Goal: Task Accomplishment & Management: Complete application form

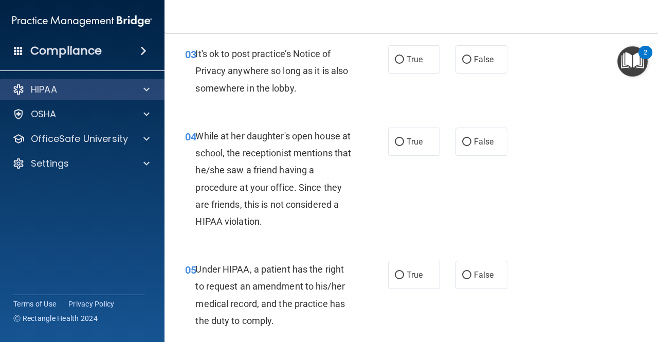
scroll to position [308, 0]
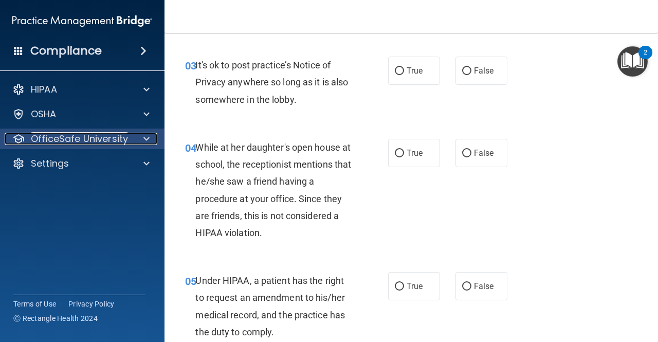
click at [48, 141] on p "OfficeSafe University" at bounding box center [79, 139] width 97 height 12
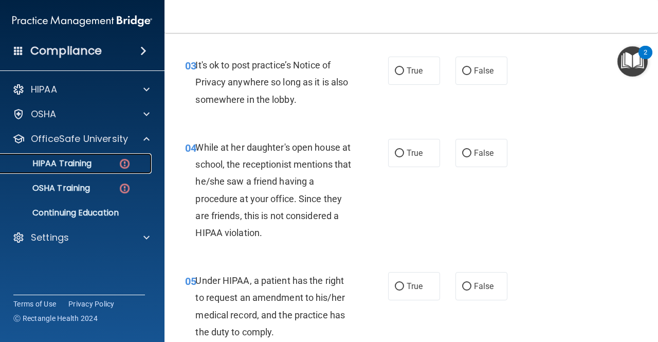
click at [60, 162] on p "HIPAA Training" at bounding box center [49, 163] width 85 height 10
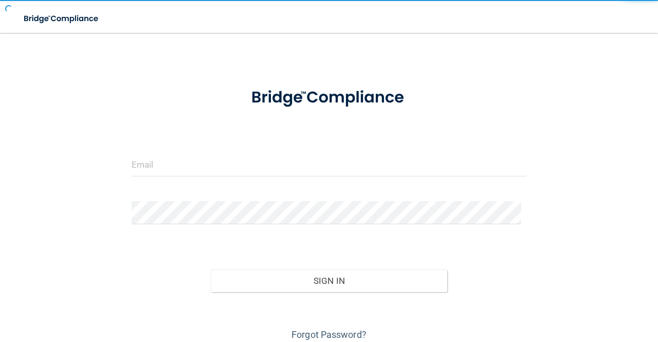
scroll to position [60, 0]
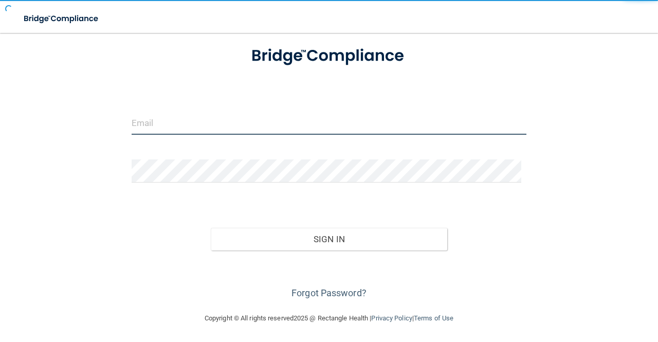
type input "[EMAIL_ADDRESS][PERSON_NAME][DOMAIN_NAME]"
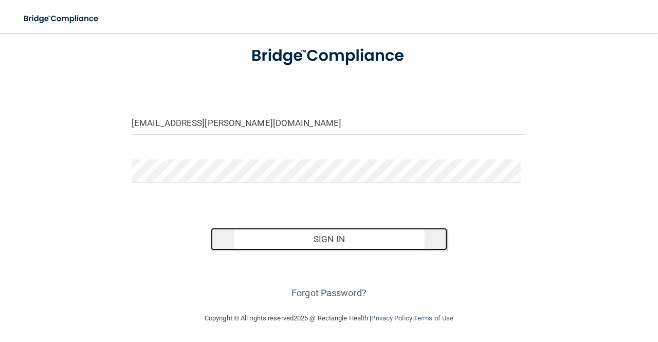
click at [324, 243] on button "Sign In" at bounding box center [329, 239] width 237 height 23
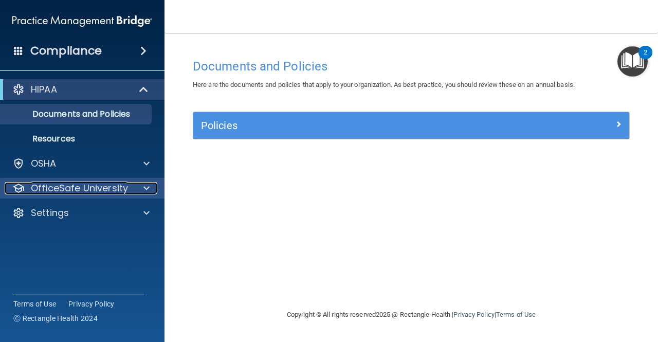
click at [95, 183] on p "OfficeSafe University" at bounding box center [79, 188] width 97 height 12
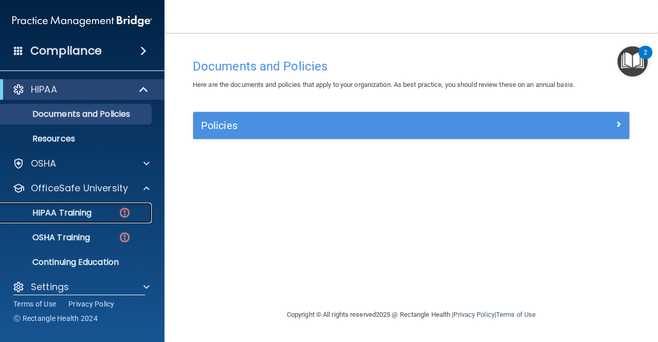
click at [80, 217] on p "HIPAA Training" at bounding box center [49, 213] width 85 height 10
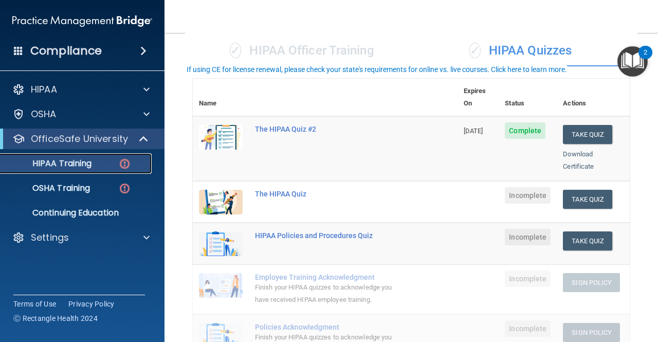
scroll to position [103, 0]
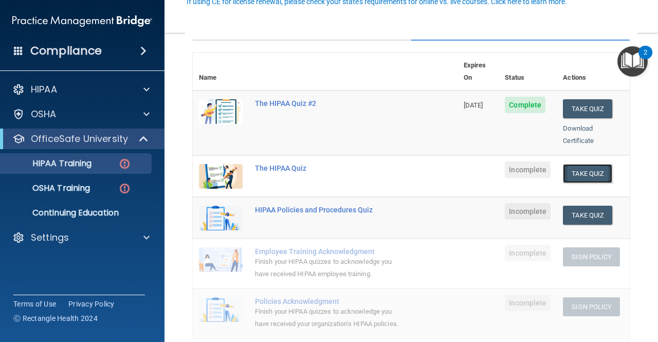
click at [576, 164] on button "Take Quiz" at bounding box center [586, 173] width 49 height 19
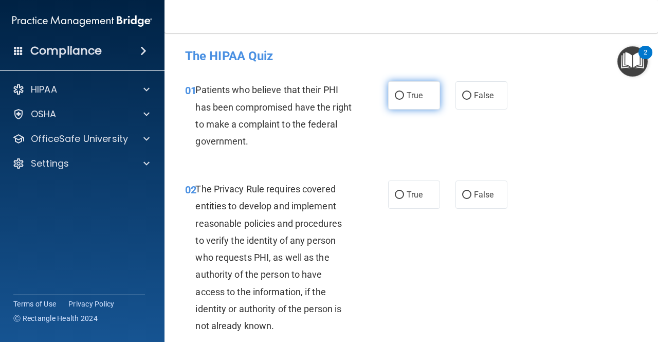
click at [406, 98] on span "True" at bounding box center [414, 95] width 16 height 10
click at [403, 98] on input "True" at bounding box center [399, 96] width 9 height 8
radio input "true"
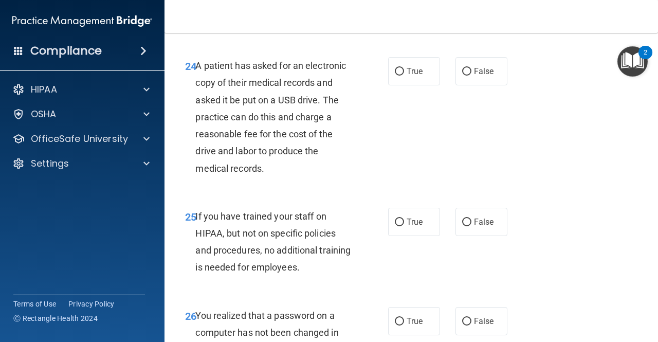
scroll to position [3039, 0]
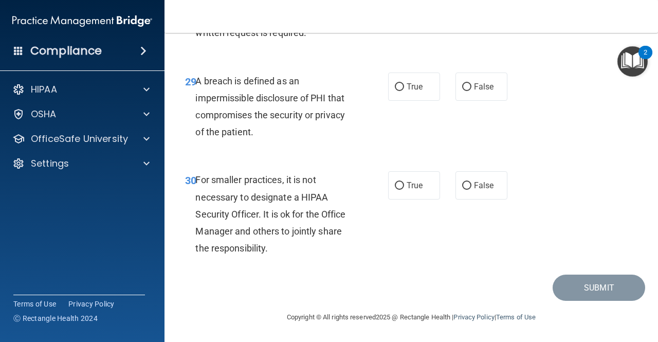
click at [340, 218] on span "For smaller practices, it is not necessary to designate a HIPAA Security Office…" at bounding box center [270, 213] width 150 height 79
click at [464, 187] on input "False" at bounding box center [466, 186] width 9 height 8
radio input "true"
click at [464, 187] on input "False" at bounding box center [466, 186] width 9 height 8
click at [422, 78] on label "True" at bounding box center [414, 86] width 52 height 28
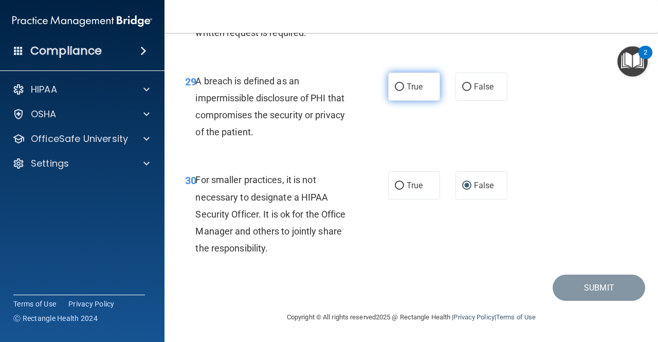
click at [404, 83] on input "True" at bounding box center [399, 87] width 9 height 8
radio input "true"
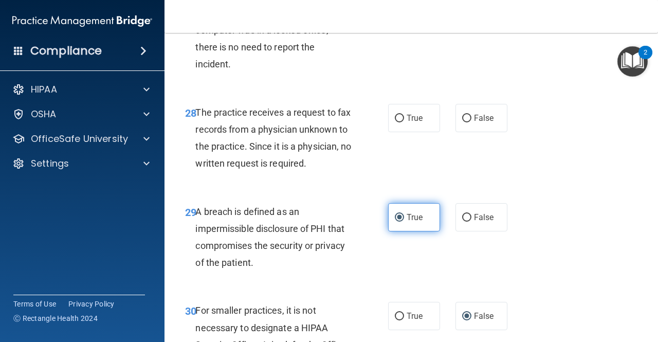
scroll to position [2857, 0]
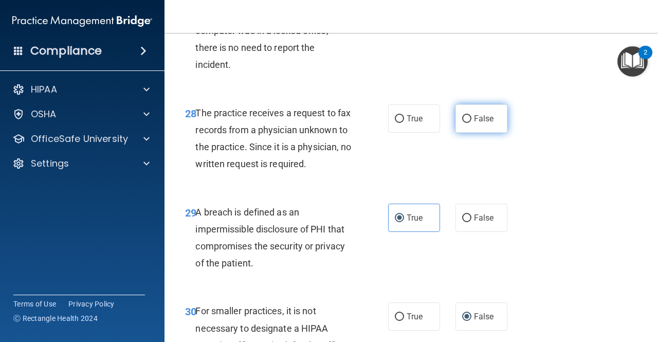
click at [474, 123] on span "False" at bounding box center [484, 119] width 20 height 10
click at [471, 123] on input "False" at bounding box center [466, 119] width 9 height 8
radio input "true"
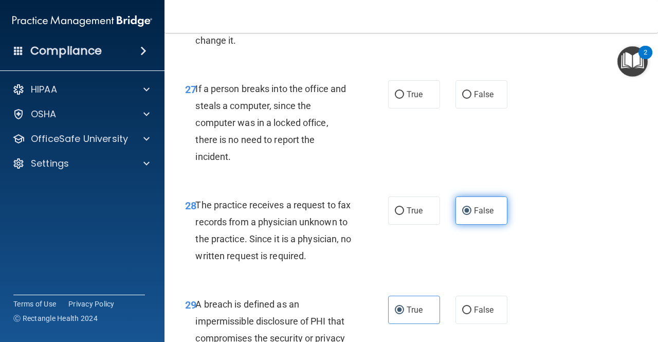
scroll to position [2763, 0]
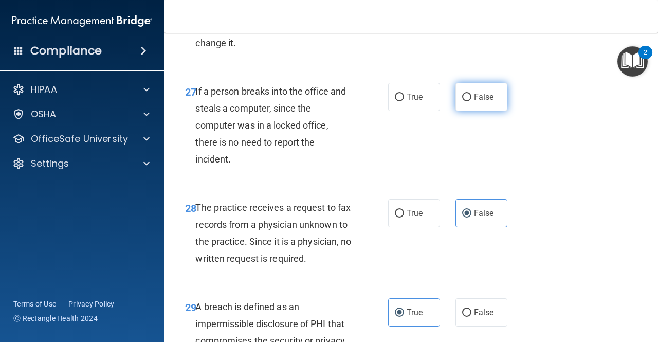
click at [495, 111] on label "False" at bounding box center [481, 97] width 52 height 28
click at [471, 101] on input "False" at bounding box center [466, 97] width 9 height 8
radio input "true"
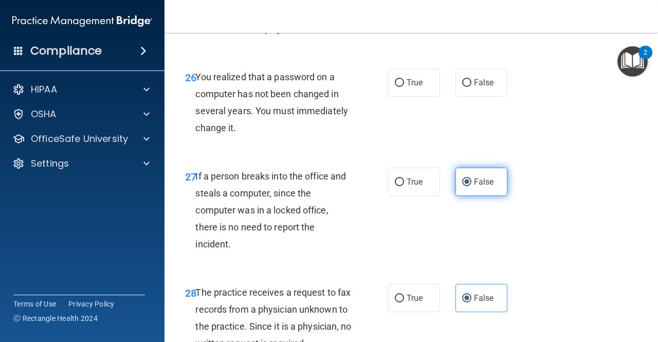
scroll to position [2675, 0]
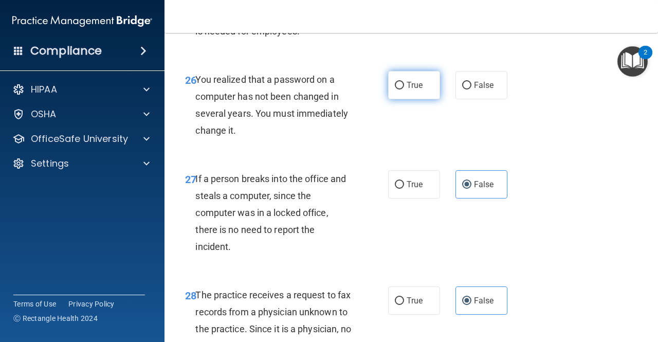
click at [395, 89] on input "True" at bounding box center [399, 86] width 9 height 8
radio input "true"
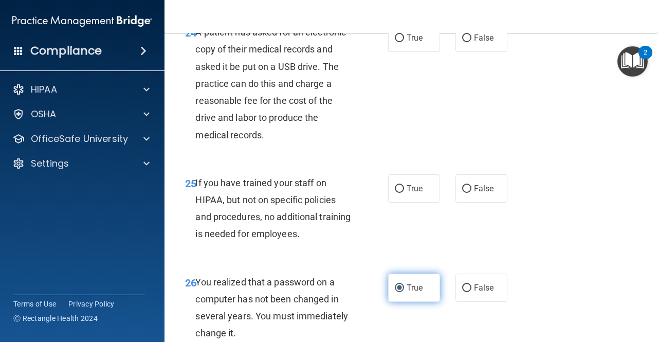
scroll to position [2470, 0]
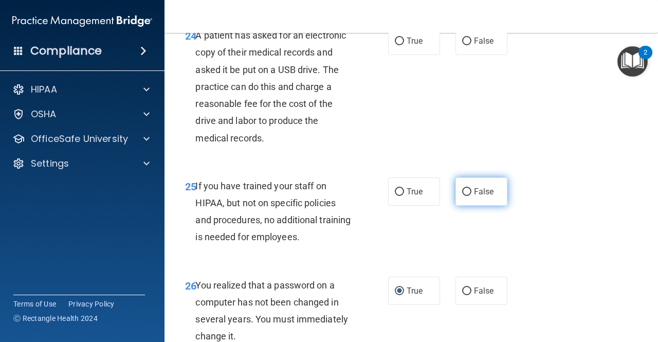
click at [462, 196] on input "False" at bounding box center [466, 192] width 9 height 8
radio input "true"
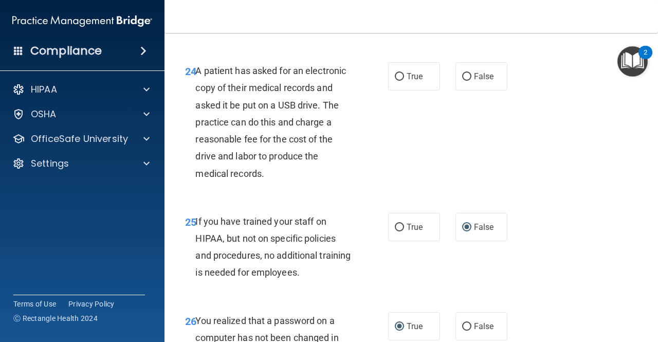
scroll to position [2418, 0]
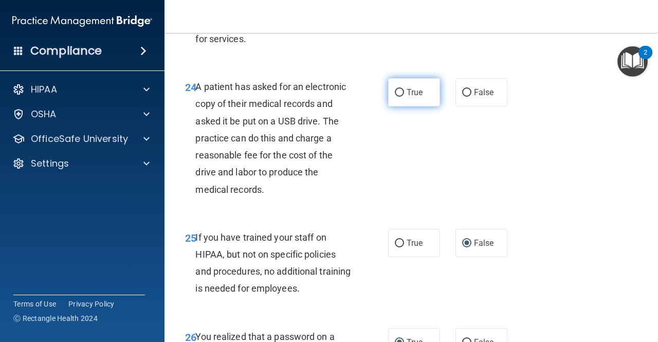
click at [411, 106] on label "True" at bounding box center [414, 92] width 52 height 28
click at [404, 97] on input "True" at bounding box center [399, 93] width 9 height 8
radio input "true"
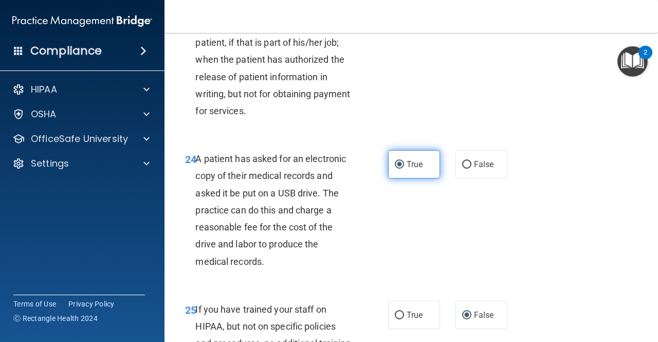
scroll to position [2264, 0]
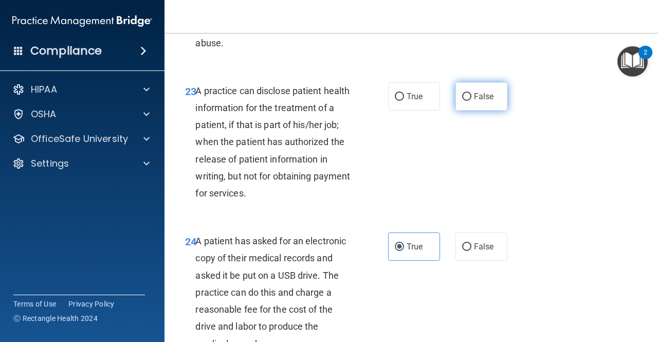
click at [487, 110] on label "False" at bounding box center [481, 96] width 52 height 28
click at [471, 101] on input "False" at bounding box center [466, 97] width 9 height 8
radio input "true"
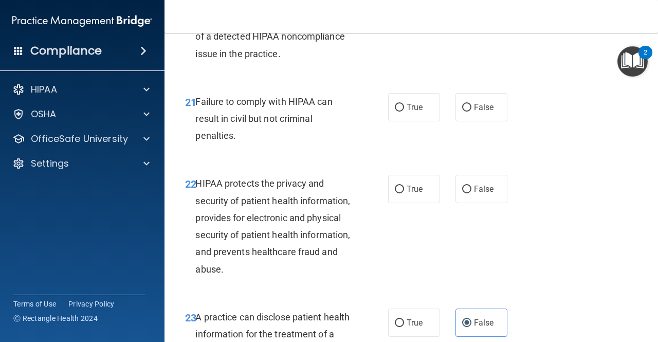
scroll to position [2007, 0]
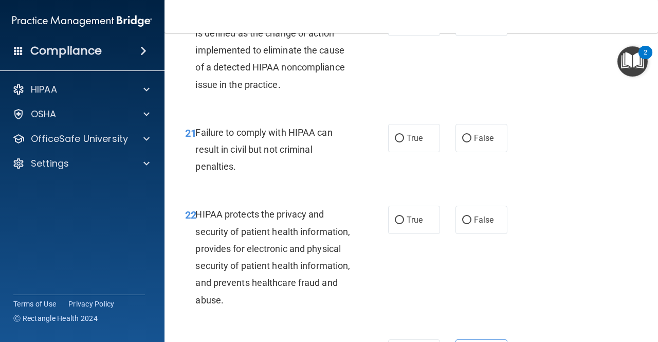
click at [623, 52] on img "Open Resource Center, 2 new notifications" at bounding box center [632, 61] width 30 height 30
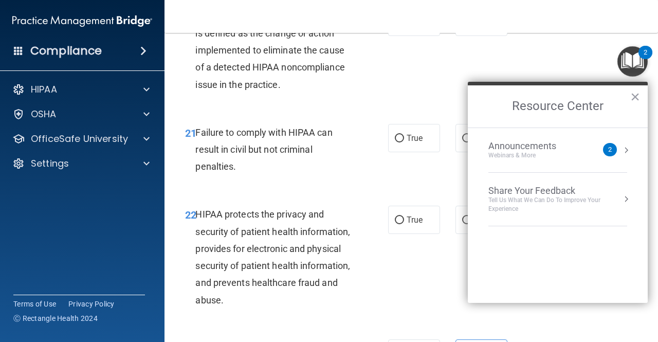
click at [577, 68] on div "20 A Corrective Action Plan by a practice is defined as the change or action im…" at bounding box center [410, 53] width 467 height 116
click at [632, 96] on button "×" at bounding box center [635, 96] width 10 height 16
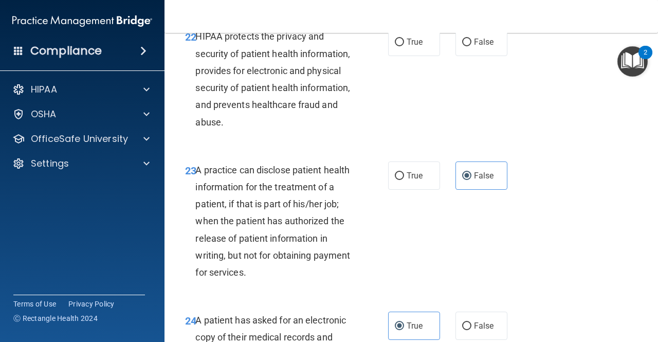
scroll to position [2162, 0]
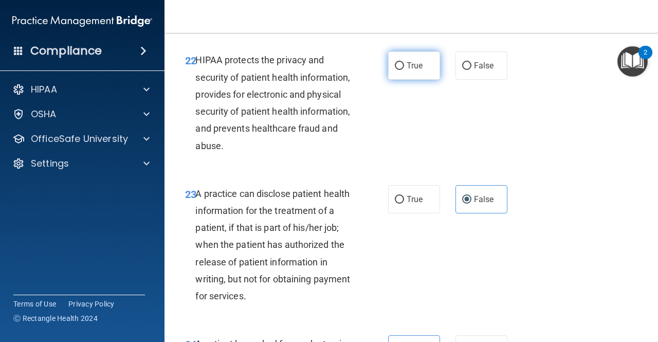
click at [397, 70] on input "True" at bounding box center [399, 66] width 9 height 8
radio input "true"
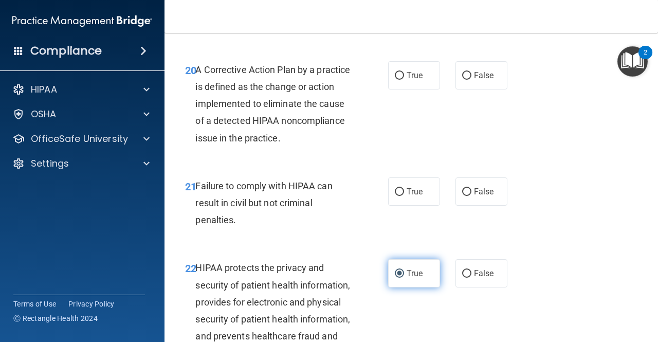
scroll to position [1954, 0]
click at [481, 206] on label "False" at bounding box center [481, 192] width 52 height 28
click at [471, 196] on input "False" at bounding box center [466, 193] width 9 height 8
radio input "true"
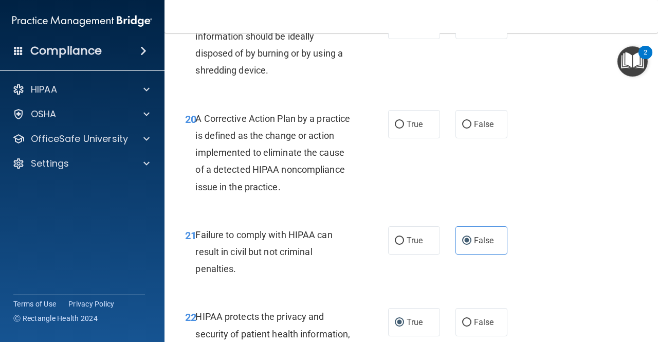
scroll to position [1903, 0]
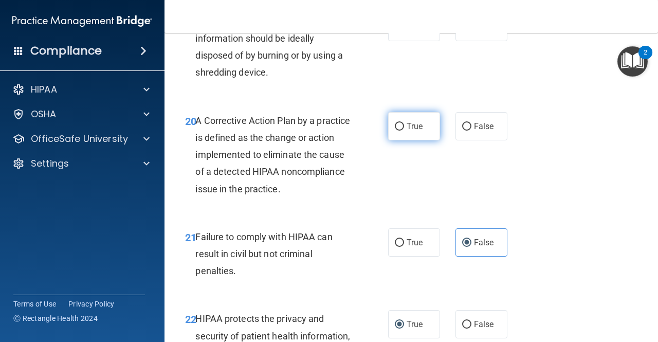
click at [406, 131] on span "True" at bounding box center [414, 126] width 16 height 10
click at [403, 130] on input "True" at bounding box center [399, 127] width 9 height 8
radio input "true"
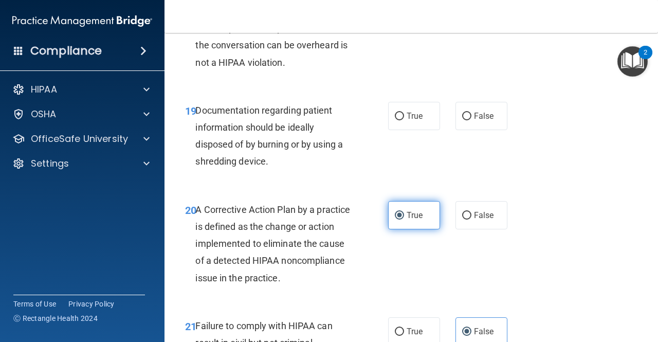
scroll to position [1787, 0]
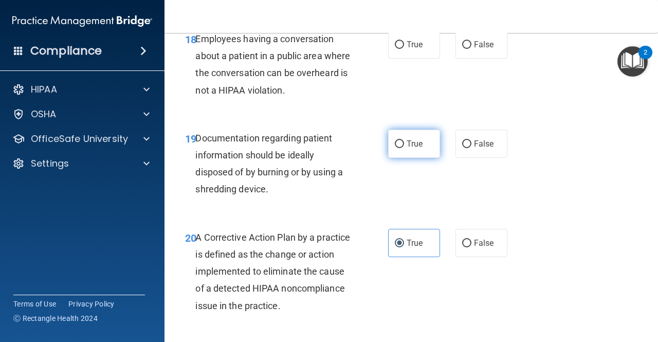
click at [406, 148] on span "True" at bounding box center [414, 144] width 16 height 10
click at [404, 148] on input "True" at bounding box center [399, 144] width 9 height 8
radio input "true"
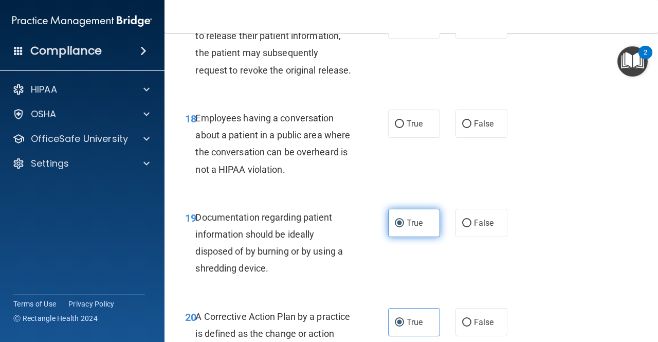
scroll to position [1700, 0]
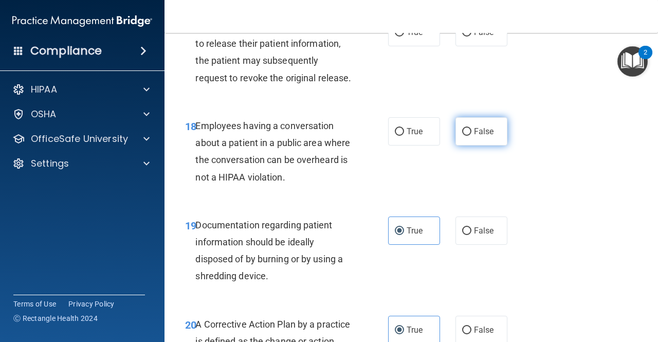
click at [467, 145] on label "False" at bounding box center [481, 131] width 52 height 28
click at [467, 136] on input "False" at bounding box center [466, 132] width 9 height 8
radio input "true"
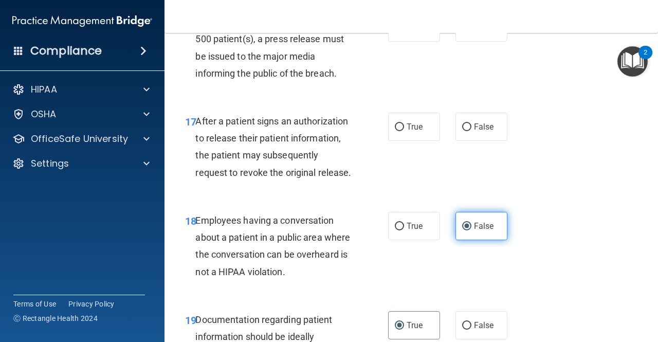
scroll to position [1604, 0]
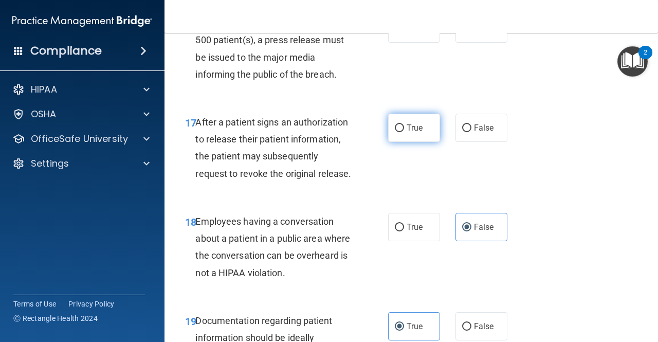
click at [399, 132] on input "True" at bounding box center [399, 128] width 9 height 8
radio input "true"
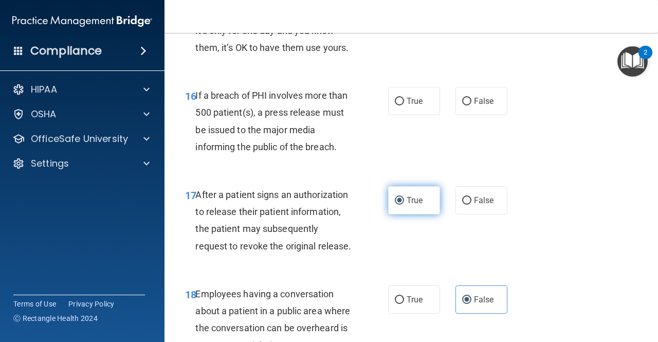
scroll to position [1531, 0]
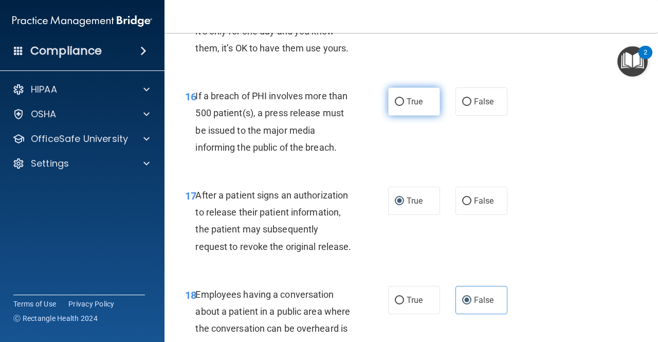
click at [398, 106] on input "True" at bounding box center [399, 102] width 9 height 8
radio input "true"
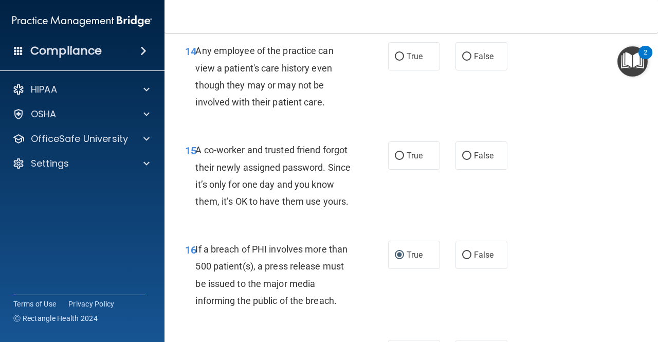
scroll to position [1370, 0]
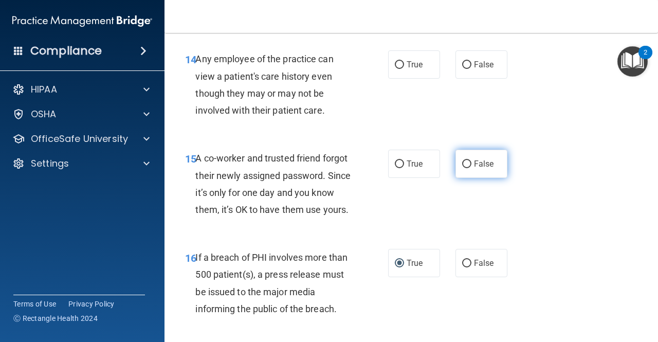
click at [463, 168] on label "False" at bounding box center [481, 163] width 52 height 28
click at [463, 168] on input "False" at bounding box center [466, 164] width 9 height 8
radio input "true"
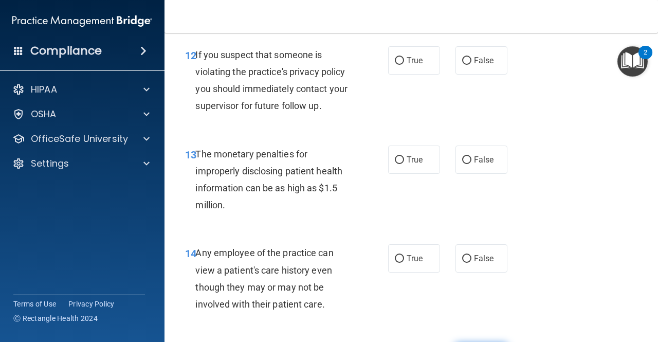
scroll to position [1176, 0]
click at [406, 157] on span "True" at bounding box center [414, 160] width 16 height 10
click at [404, 157] on input "True" at bounding box center [399, 161] width 9 height 8
radio input "true"
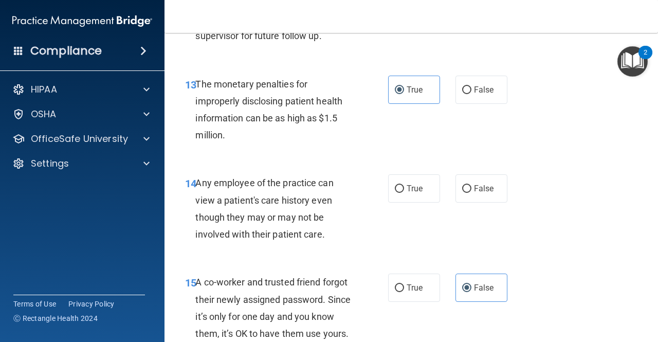
scroll to position [1246, 0]
click at [476, 198] on label "False" at bounding box center [481, 189] width 52 height 28
click at [471, 193] on input "False" at bounding box center [466, 189] width 9 height 8
radio input "true"
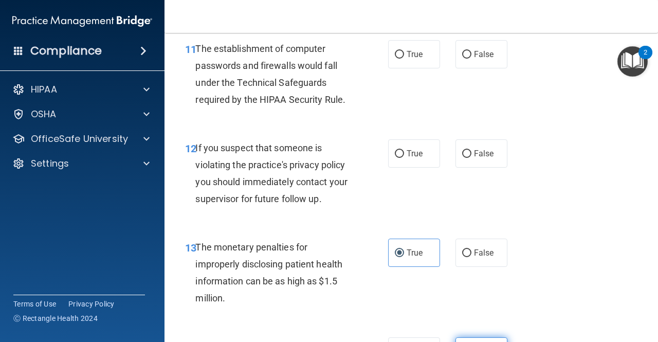
scroll to position [1078, 0]
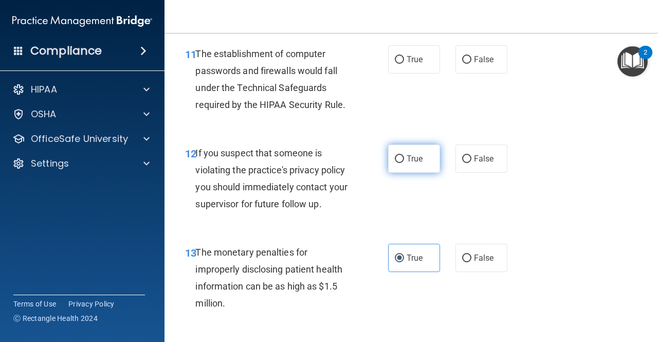
click at [401, 159] on label "True" at bounding box center [414, 158] width 52 height 28
click at [401, 159] on input "True" at bounding box center [399, 159] width 9 height 8
radio input "true"
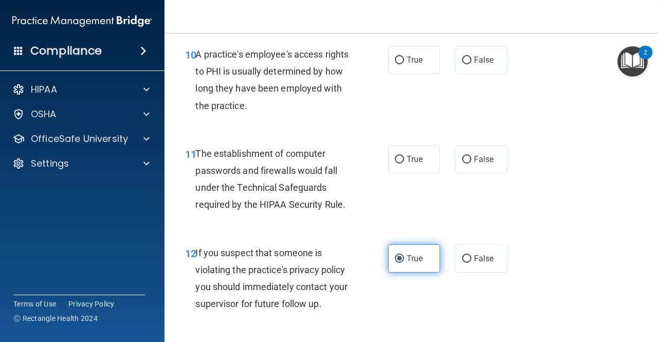
scroll to position [972, 0]
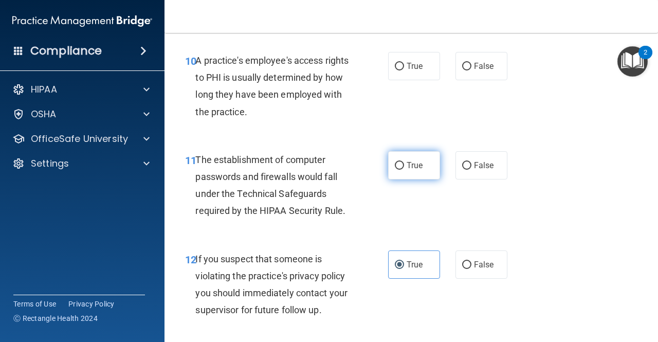
click at [400, 154] on label "True" at bounding box center [414, 165] width 52 height 28
click at [400, 162] on input "True" at bounding box center [399, 166] width 9 height 8
radio input "true"
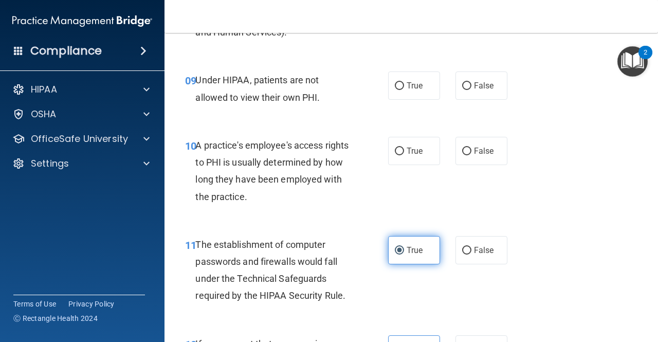
scroll to position [887, 0]
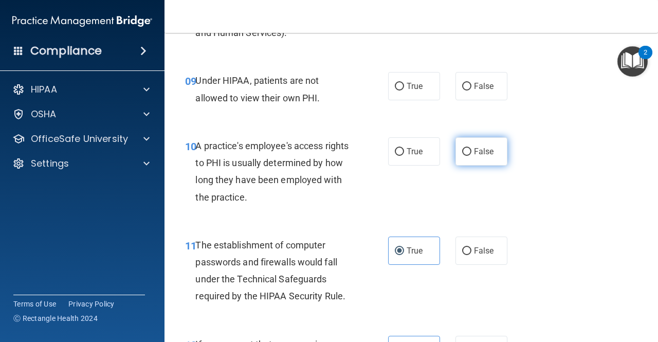
click at [458, 160] on label "False" at bounding box center [481, 151] width 52 height 28
click at [462, 156] on input "False" at bounding box center [466, 152] width 9 height 8
radio input "true"
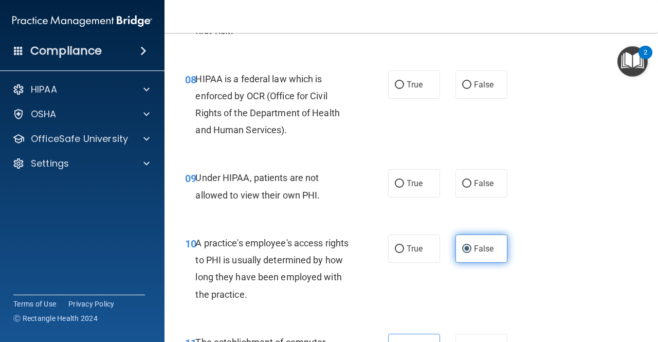
scroll to position [788, 0]
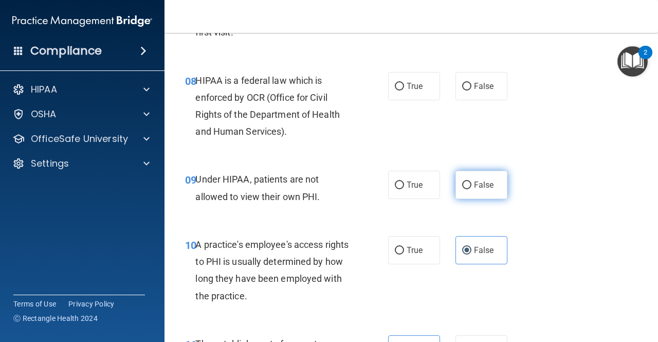
click at [464, 180] on label "False" at bounding box center [481, 185] width 52 height 28
click at [464, 181] on input "False" at bounding box center [466, 185] width 9 height 8
radio input "true"
click at [401, 189] on label "True" at bounding box center [414, 185] width 52 height 28
click at [401, 189] on input "True" at bounding box center [399, 185] width 9 height 8
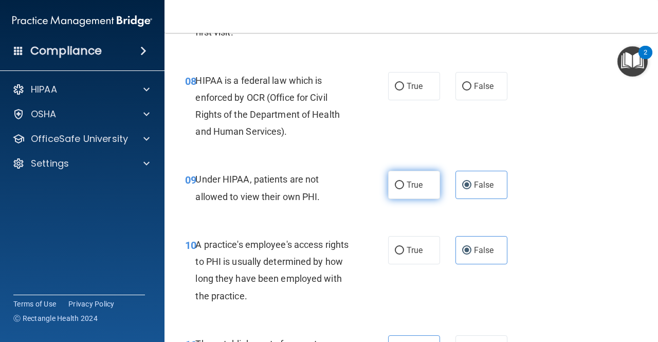
radio input "true"
click at [464, 186] on input "False" at bounding box center [466, 185] width 9 height 8
radio input "true"
radio input "false"
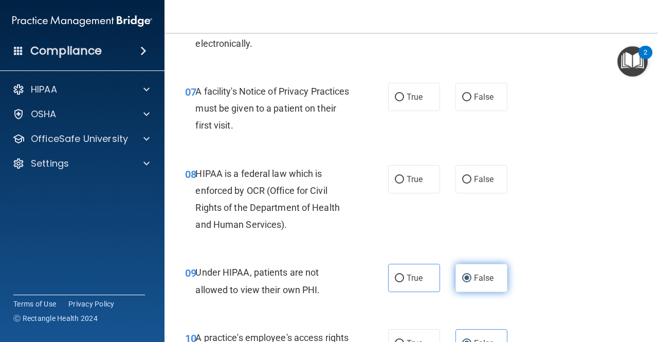
scroll to position [695, 0]
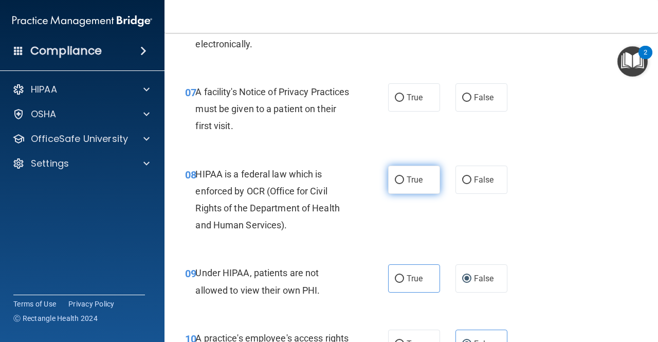
click at [416, 189] on label "True" at bounding box center [414, 179] width 52 height 28
click at [404, 184] on input "True" at bounding box center [399, 180] width 9 height 8
radio input "true"
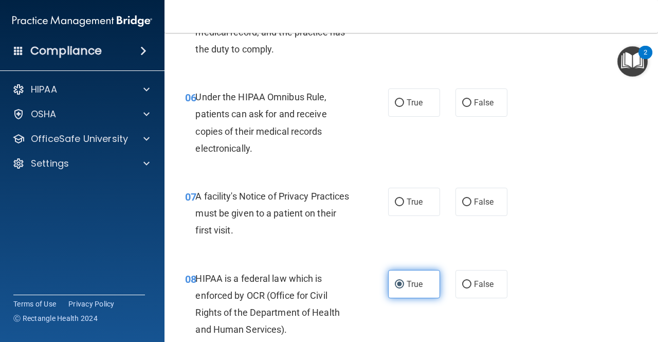
scroll to position [584, 0]
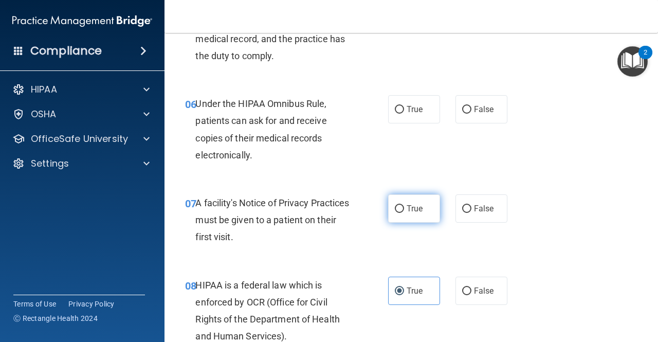
click at [403, 213] on label "True" at bounding box center [414, 208] width 52 height 28
click at [403, 213] on input "True" at bounding box center [399, 209] width 9 height 8
radio input "true"
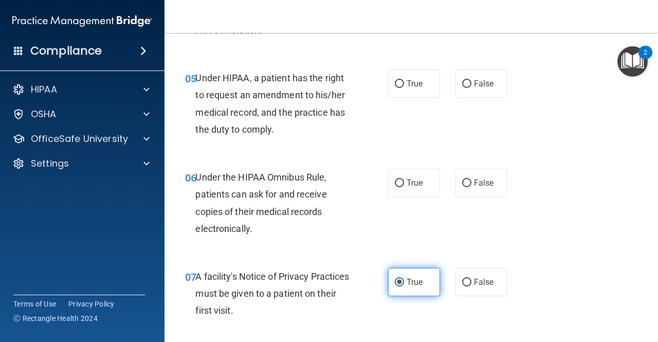
scroll to position [510, 0]
drag, startPoint x: 416, startPoint y: 179, endPoint x: 397, endPoint y: 183, distance: 19.9
click at [397, 183] on input "True" at bounding box center [399, 184] width 9 height 8
radio input "true"
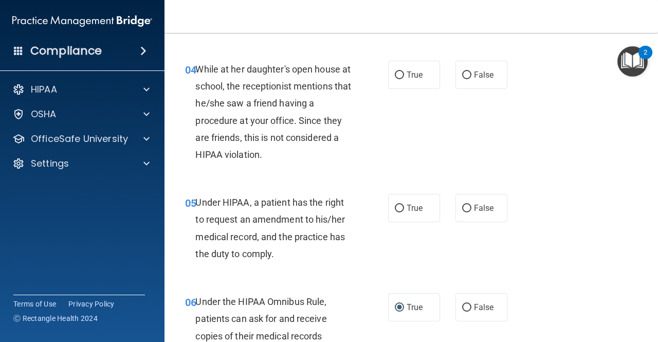
scroll to position [386, 0]
click at [411, 208] on span "True" at bounding box center [414, 208] width 16 height 10
click at [404, 208] on input "True" at bounding box center [399, 209] width 9 height 8
radio input "true"
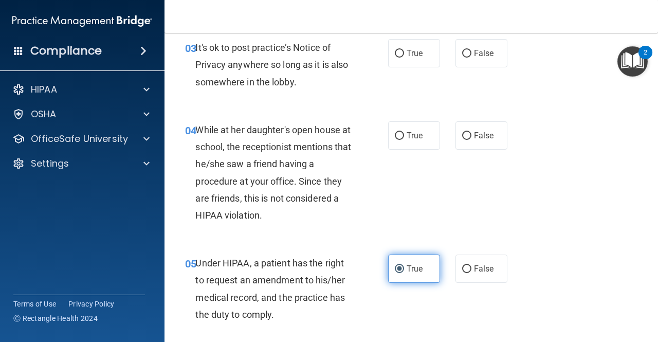
scroll to position [325, 0]
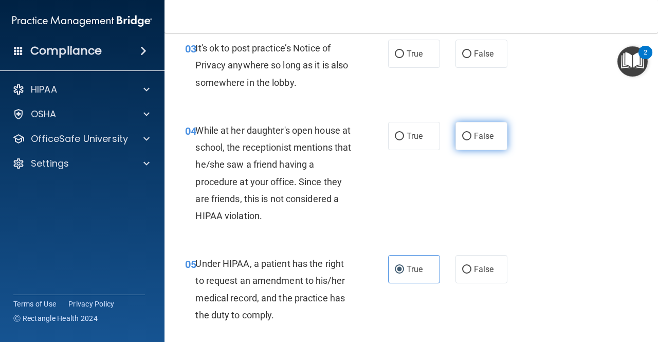
click at [475, 136] on span "False" at bounding box center [484, 136] width 20 height 10
click at [471, 136] on input "False" at bounding box center [466, 137] width 9 height 8
radio input "true"
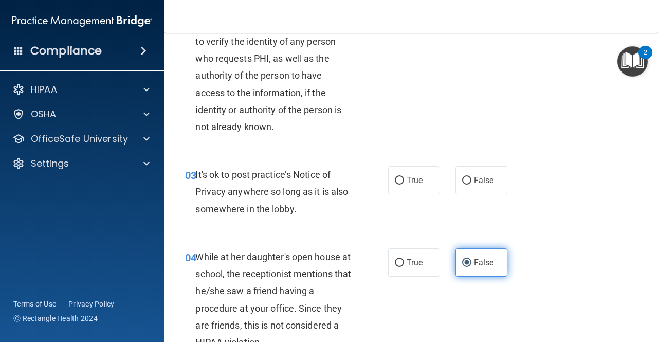
scroll to position [198, 0]
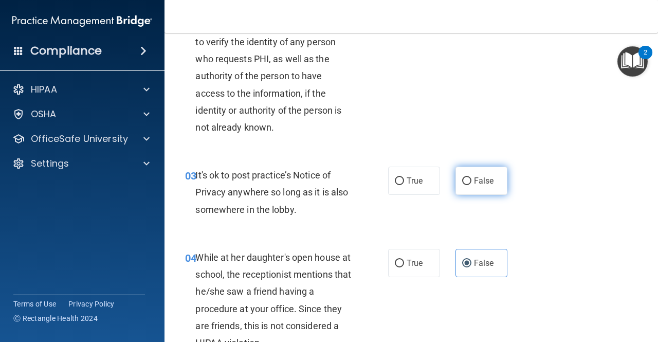
click at [462, 183] on input "False" at bounding box center [466, 181] width 9 height 8
radio input "true"
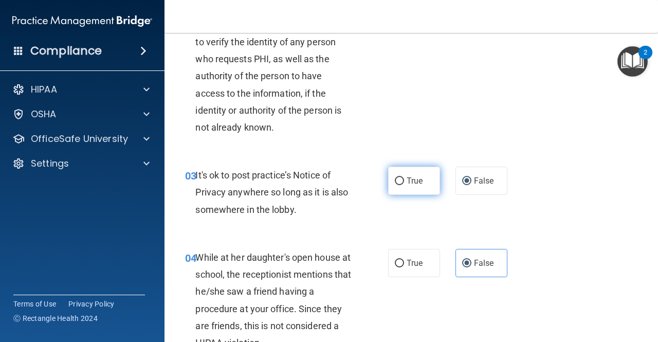
click at [401, 185] on label "True" at bounding box center [414, 180] width 52 height 28
click at [401, 185] on input "True" at bounding box center [399, 181] width 9 height 8
radio input "true"
radio input "false"
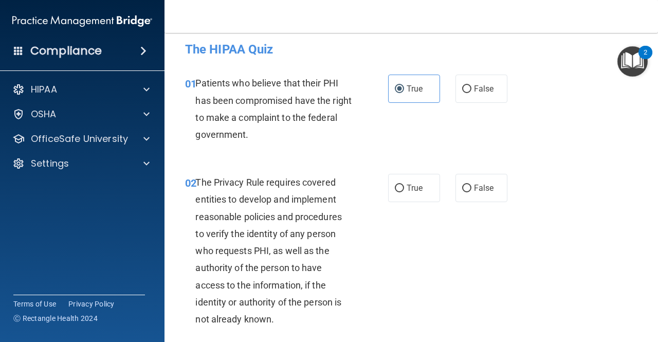
scroll to position [6, 0]
click at [395, 192] on input "True" at bounding box center [399, 189] width 9 height 8
radio input "true"
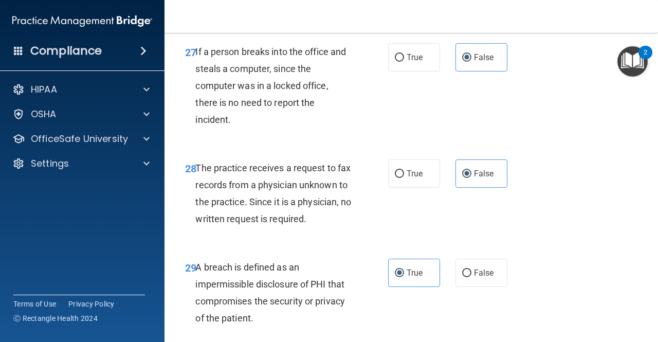
scroll to position [3039, 0]
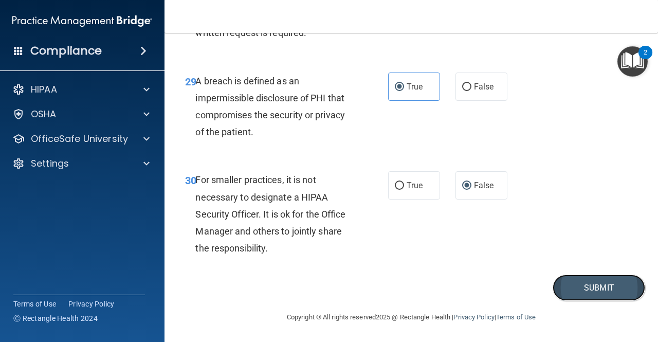
click at [558, 286] on button "Submit" at bounding box center [598, 287] width 92 height 26
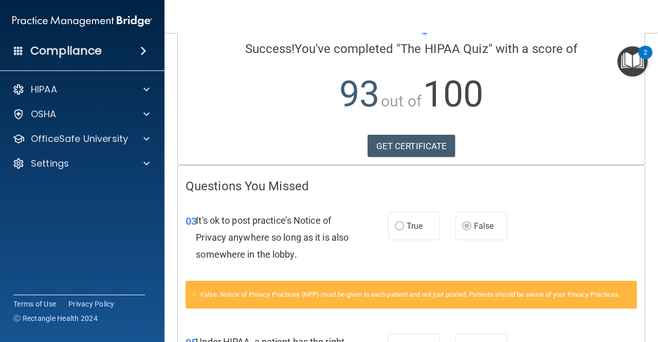
scroll to position [77, 0]
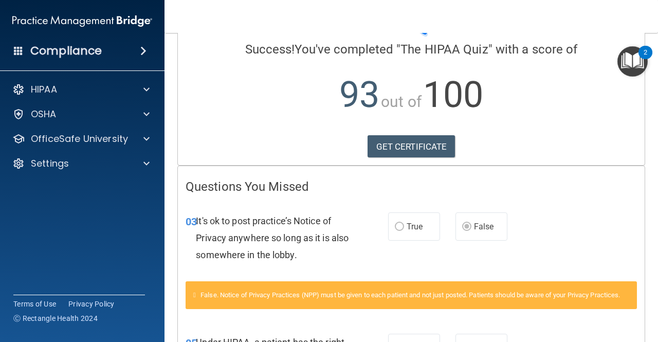
click at [398, 214] on label "True" at bounding box center [414, 226] width 52 height 28
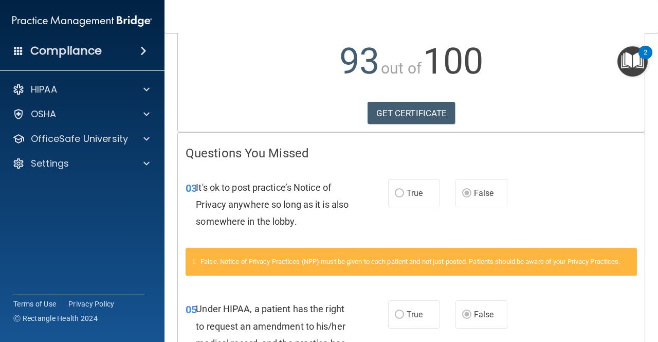
scroll to position [0, 0]
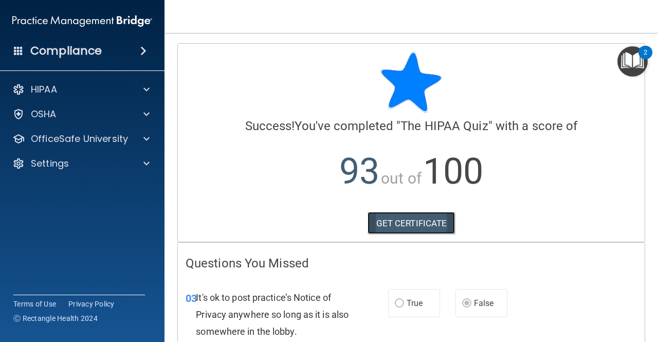
click at [406, 217] on link "GET CERTIFICATE" at bounding box center [411, 223] width 88 height 23
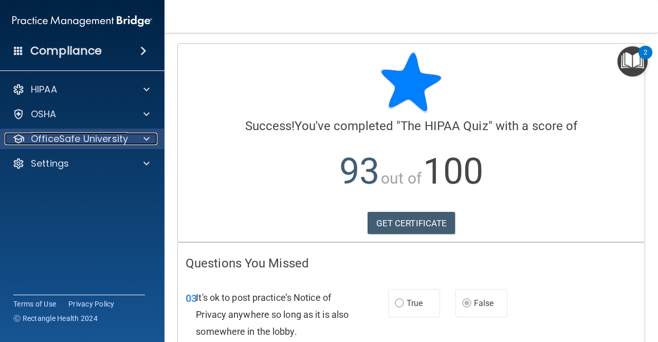
click at [97, 134] on p "OfficeSafe University" at bounding box center [79, 139] width 97 height 12
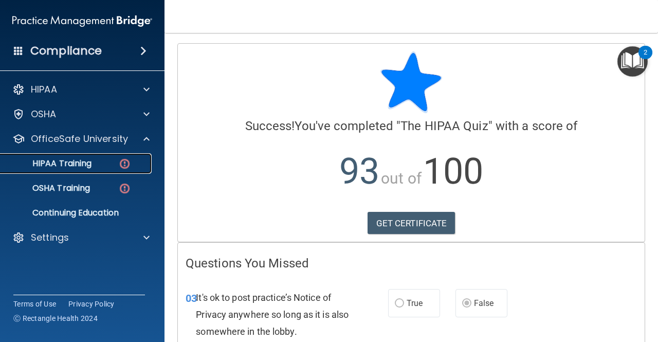
click at [100, 156] on link "HIPAA Training" at bounding box center [71, 163] width 162 height 21
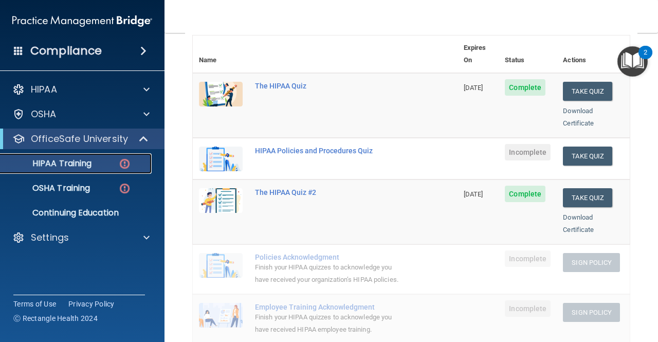
scroll to position [91, 0]
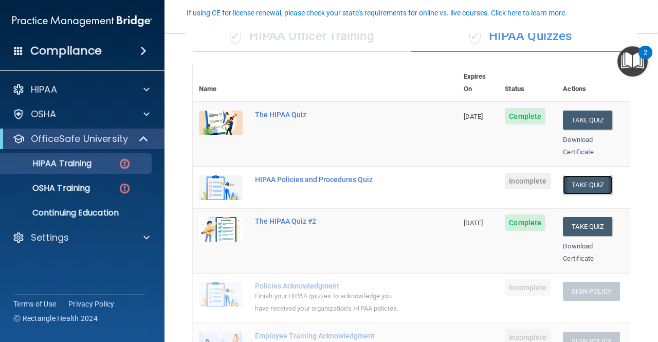
click at [588, 175] on button "Take Quiz" at bounding box center [586, 184] width 49 height 19
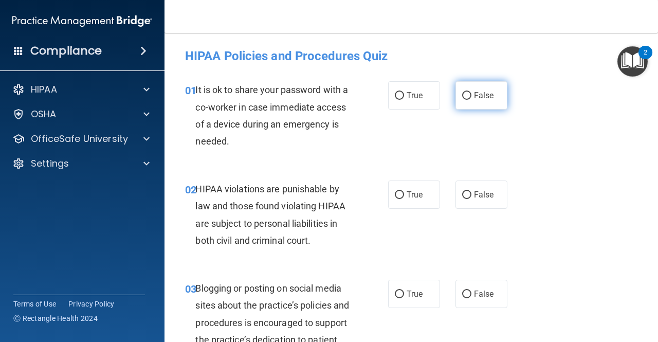
click at [474, 92] on span "False" at bounding box center [484, 95] width 20 height 10
click at [471, 92] on input "False" at bounding box center [466, 96] width 9 height 8
radio input "true"
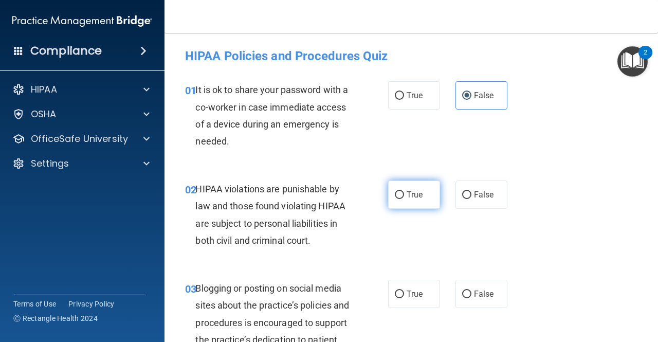
click at [388, 193] on label "True" at bounding box center [414, 194] width 52 height 28
click at [395, 193] on input "True" at bounding box center [399, 195] width 9 height 8
radio input "true"
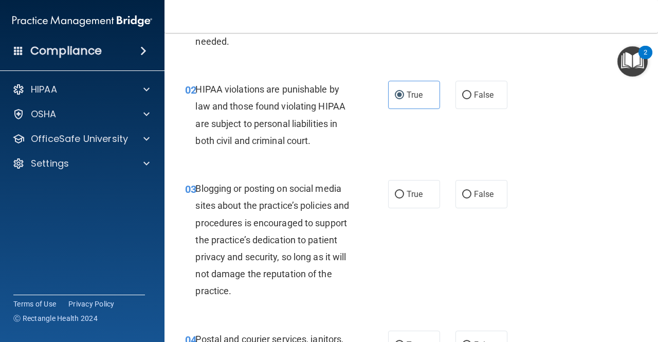
scroll to position [103, 0]
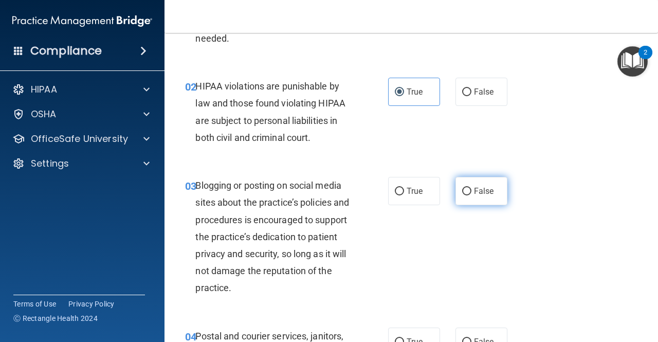
click at [462, 193] on input "False" at bounding box center [466, 191] width 9 height 8
radio input "true"
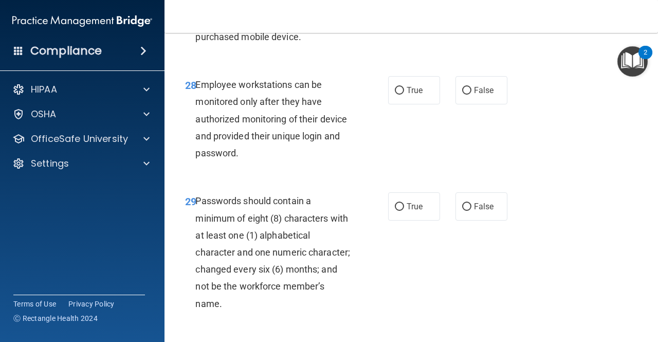
scroll to position [3329, 0]
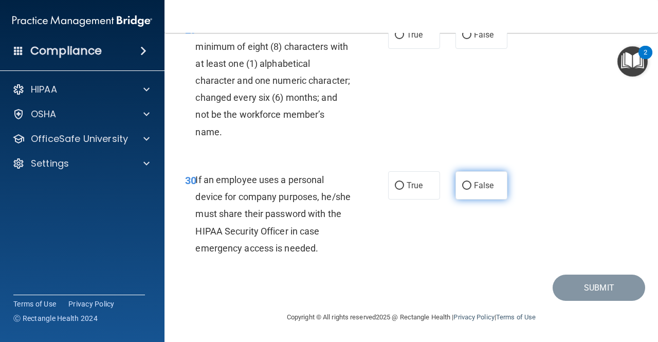
click at [459, 193] on label "False" at bounding box center [481, 185] width 52 height 28
click at [462, 190] on input "False" at bounding box center [466, 186] width 9 height 8
radio input "true"
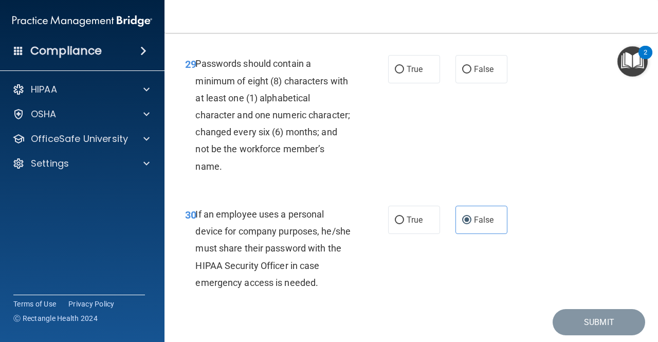
scroll to position [3226, 0]
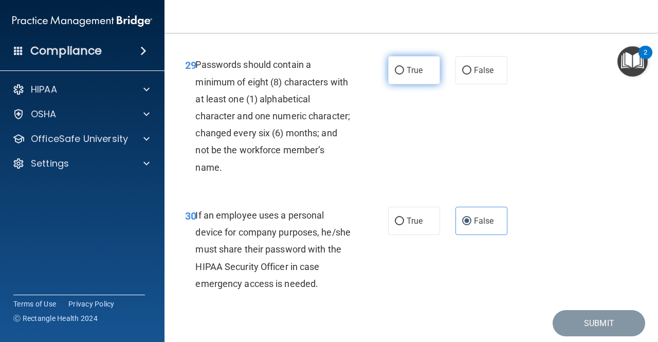
drag, startPoint x: 406, startPoint y: 114, endPoint x: 406, endPoint y: 128, distance: 14.4
click at [406, 119] on div "29 Passwords should contain a minimum of eight (8) characters with at least one…" at bounding box center [410, 118] width 467 height 151
click at [407, 84] on label "True" at bounding box center [414, 70] width 52 height 28
click at [404, 74] on input "True" at bounding box center [399, 71] width 9 height 8
radio input "true"
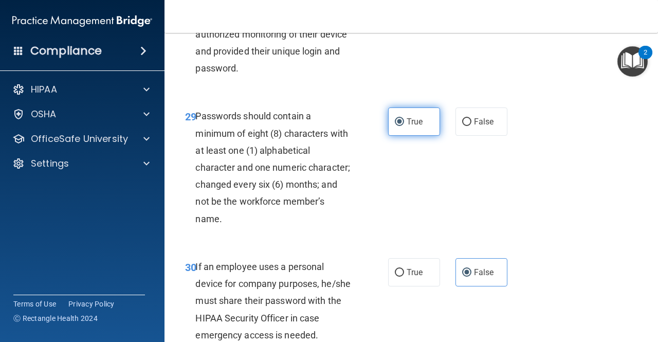
scroll to position [3123, 0]
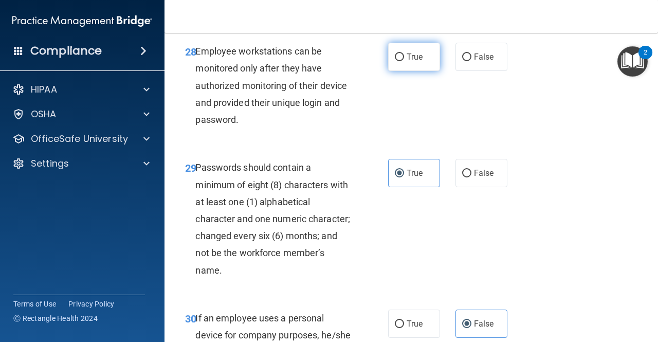
click at [415, 62] on span "True" at bounding box center [414, 57] width 16 height 10
click at [404, 61] on input "True" at bounding box center [399, 57] width 9 height 8
radio input "true"
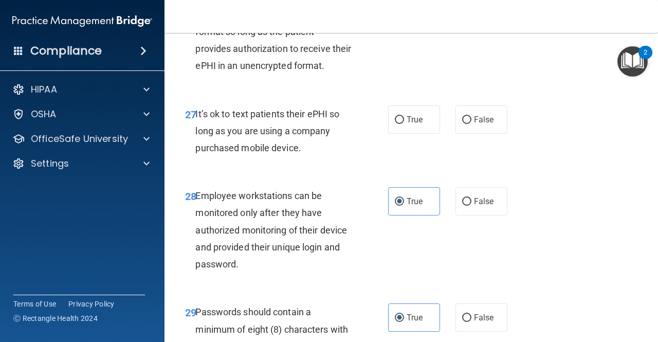
scroll to position [2969, 0]
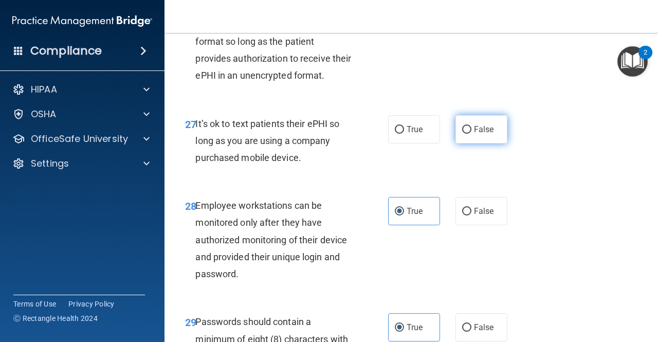
click at [489, 143] on label "False" at bounding box center [481, 129] width 52 height 28
click at [471, 134] on input "False" at bounding box center [466, 130] width 9 height 8
radio input "true"
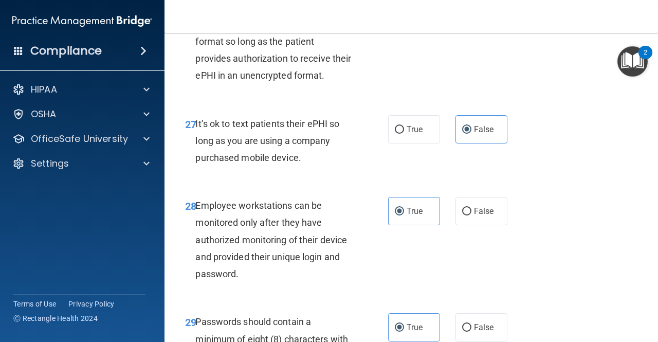
radio input "true"
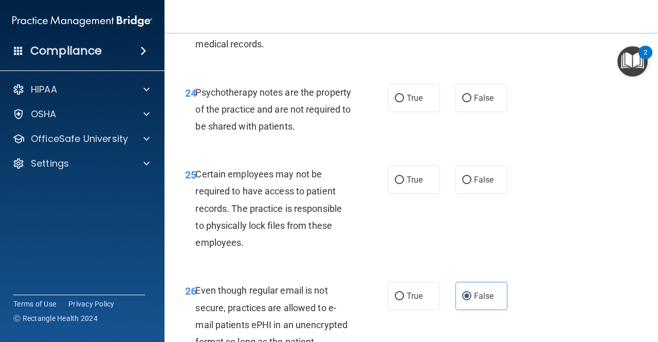
scroll to position [2661, 0]
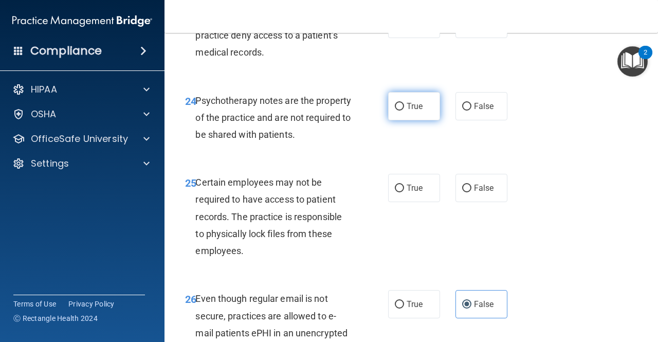
click at [406, 111] on span "True" at bounding box center [414, 106] width 16 height 10
click at [403, 110] on input "True" at bounding box center [399, 107] width 9 height 8
radio input "true"
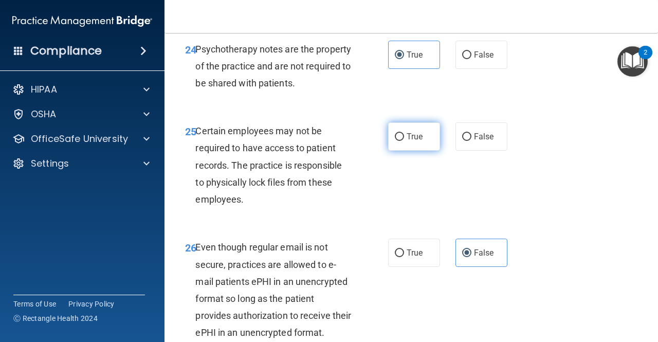
click at [408, 141] on span "True" at bounding box center [414, 137] width 16 height 10
click at [404, 141] on input "True" at bounding box center [399, 137] width 9 height 8
radio input "true"
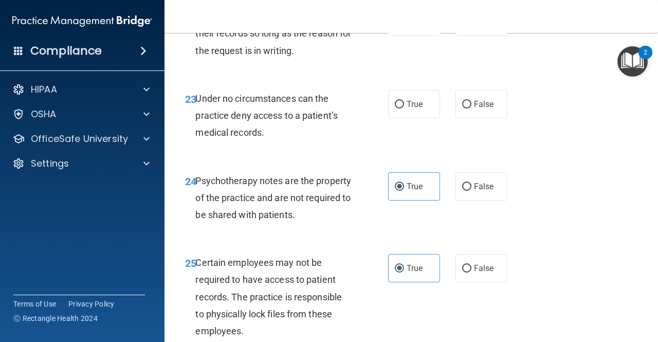
scroll to position [2558, 0]
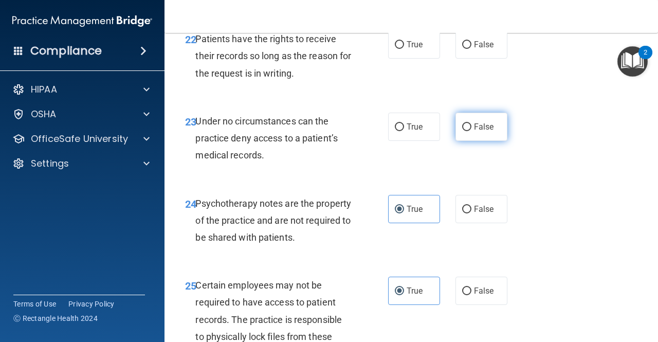
click at [490, 141] on label "False" at bounding box center [481, 126] width 52 height 28
click at [471, 131] on input "False" at bounding box center [466, 127] width 9 height 8
radio input "true"
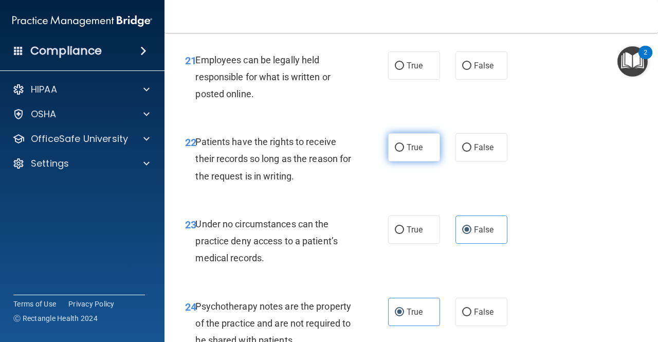
click at [418, 161] on label "True" at bounding box center [414, 147] width 52 height 28
click at [404, 152] on input "True" at bounding box center [399, 148] width 9 height 8
radio input "true"
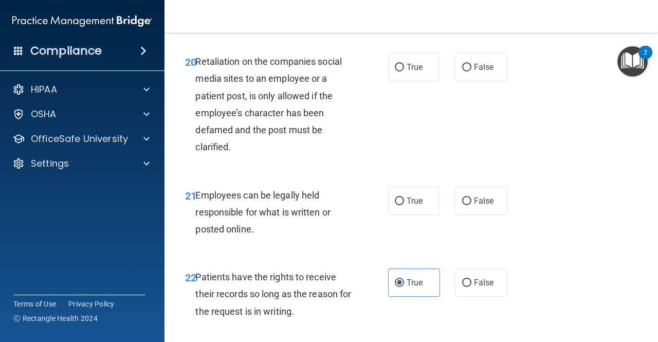
scroll to position [2301, 0]
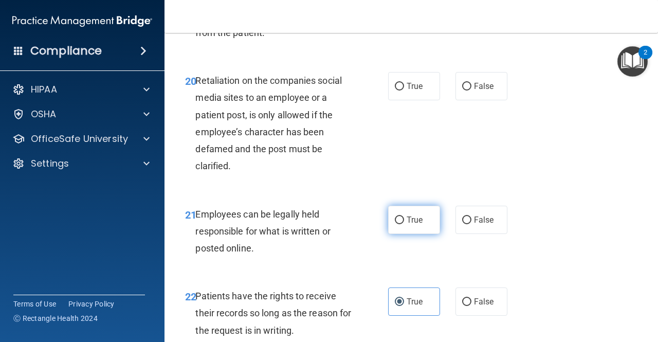
click at [397, 234] on label "True" at bounding box center [414, 219] width 52 height 28
click at [397, 224] on input "True" at bounding box center [399, 220] width 9 height 8
radio input "true"
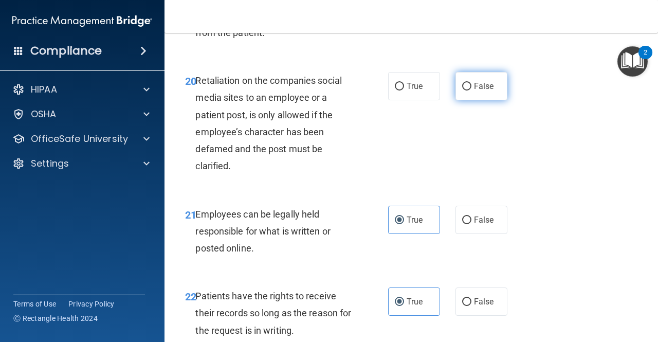
click at [450, 100] on div "True False" at bounding box center [450, 86] width 125 height 28
click at [476, 91] on span "False" at bounding box center [484, 86] width 20 height 10
click at [471, 90] on input "False" at bounding box center [466, 87] width 9 height 8
radio input "true"
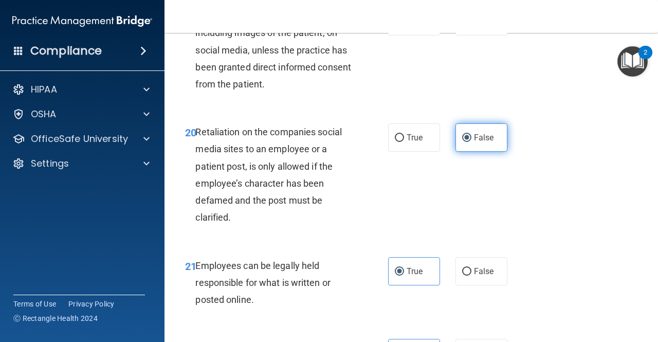
scroll to position [2199, 0]
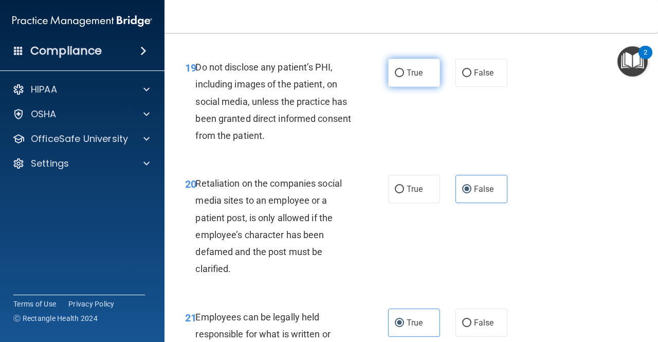
click at [421, 87] on label "True" at bounding box center [414, 73] width 52 height 28
click at [404, 77] on input "True" at bounding box center [399, 73] width 9 height 8
radio input "true"
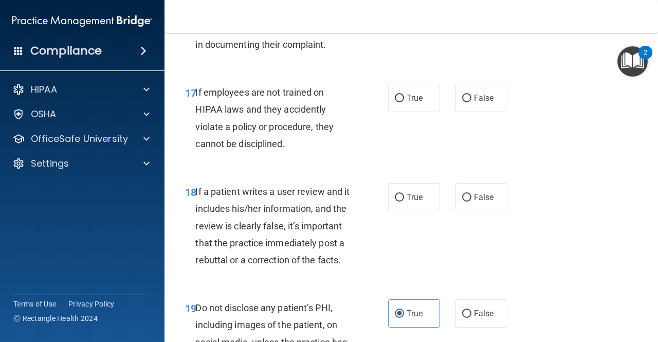
scroll to position [1942, 0]
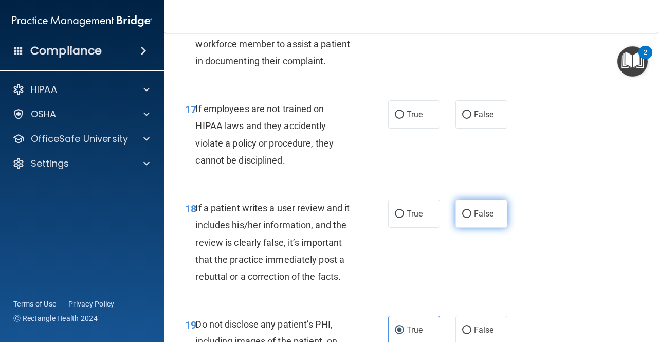
click at [458, 228] on label "False" at bounding box center [481, 213] width 52 height 28
click at [462, 218] on input "False" at bounding box center [466, 214] width 9 height 8
radio input "true"
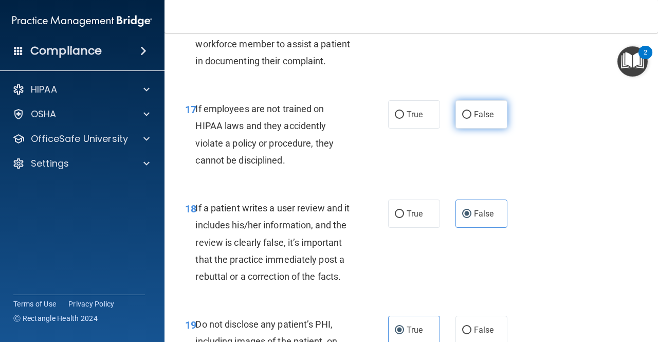
click at [480, 119] on span "False" at bounding box center [484, 114] width 20 height 10
click at [471, 119] on input "False" at bounding box center [466, 115] width 9 height 8
radio input "true"
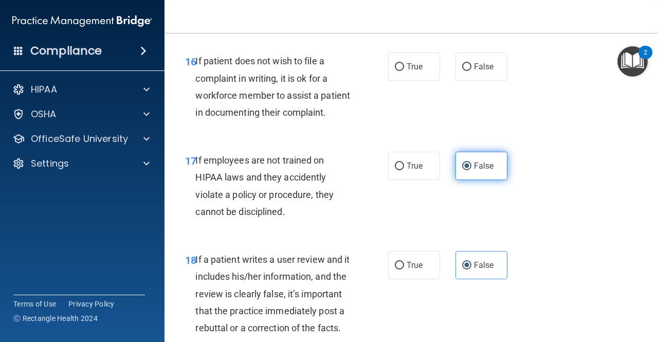
scroll to position [1839, 0]
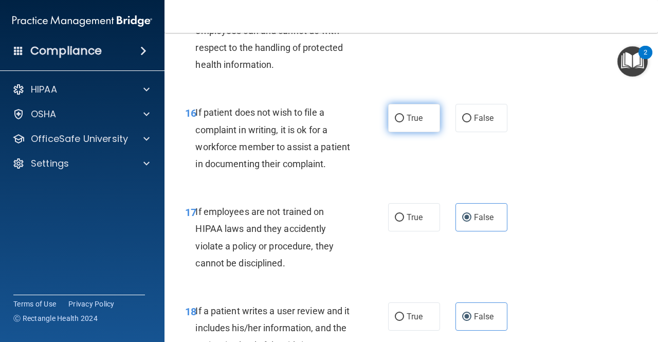
click at [406, 123] on span "True" at bounding box center [414, 118] width 16 height 10
click at [404, 122] on input "True" at bounding box center [399, 119] width 9 height 8
radio input "true"
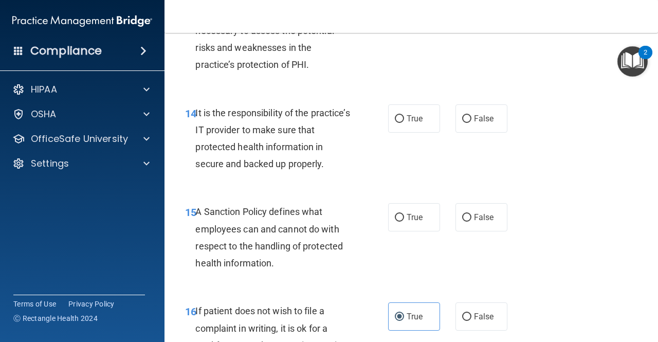
scroll to position [1634, 0]
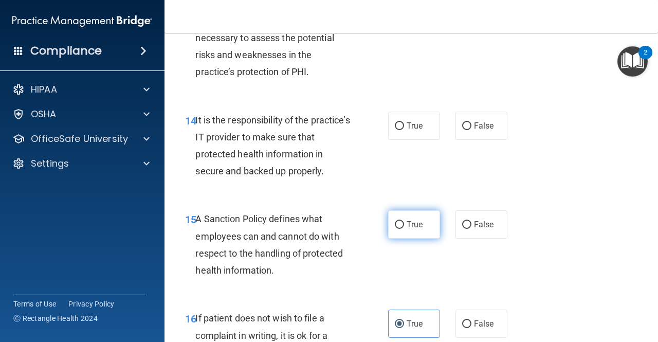
click at [409, 229] on span "True" at bounding box center [414, 224] width 16 height 10
click at [404, 229] on input "True" at bounding box center [399, 225] width 9 height 8
radio input "true"
click at [412, 140] on label "True" at bounding box center [414, 125] width 52 height 28
click at [404, 130] on input "True" at bounding box center [399, 126] width 9 height 8
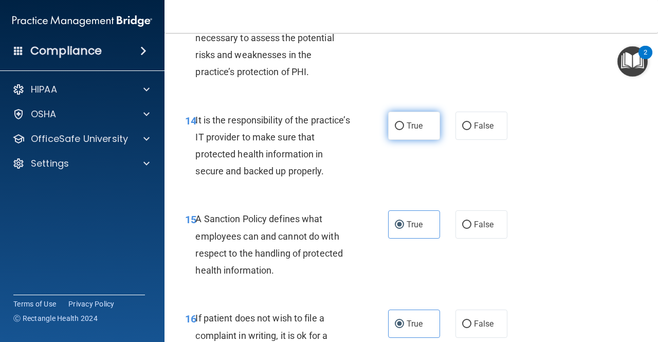
radio input "true"
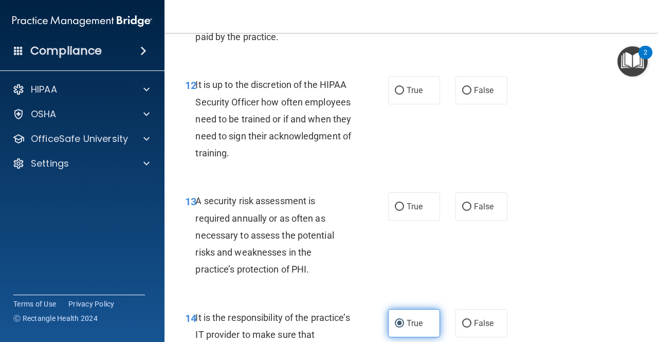
scroll to position [1428, 0]
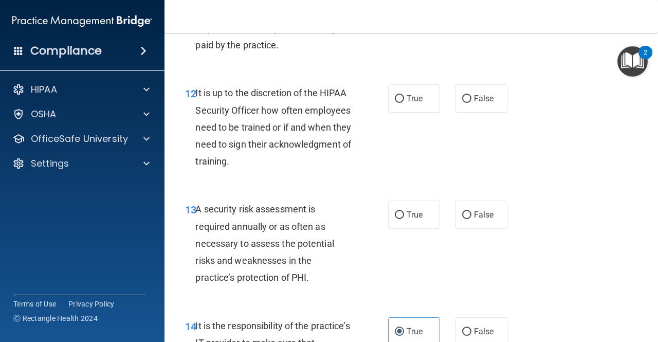
click at [409, 172] on div "12 It is up to the discretion of the HIPAA Security Officer how often employees…" at bounding box center [410, 129] width 467 height 116
click at [398, 219] on input "True" at bounding box center [399, 215] width 9 height 8
radio input "true"
click at [473, 112] on label "False" at bounding box center [481, 98] width 52 height 28
click at [471, 103] on input "False" at bounding box center [466, 99] width 9 height 8
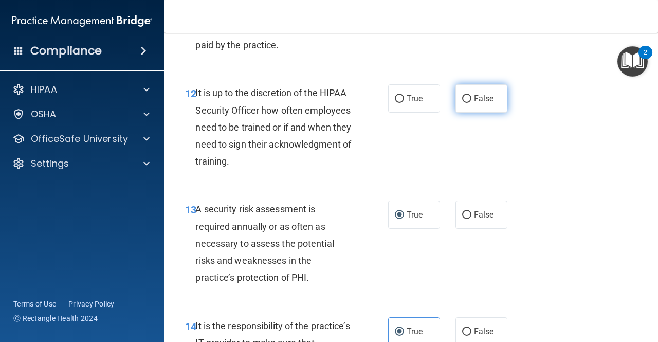
radio input "true"
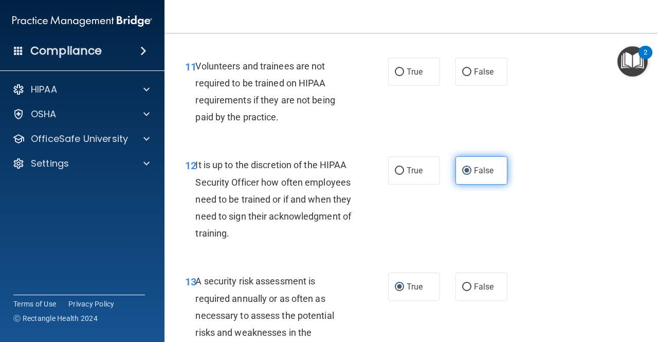
scroll to position [1325, 0]
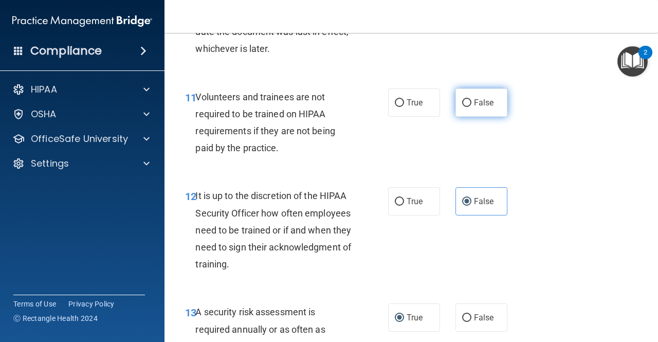
click at [476, 107] on span "False" at bounding box center [484, 103] width 20 height 10
click at [471, 107] on input "False" at bounding box center [466, 103] width 9 height 8
radio input "true"
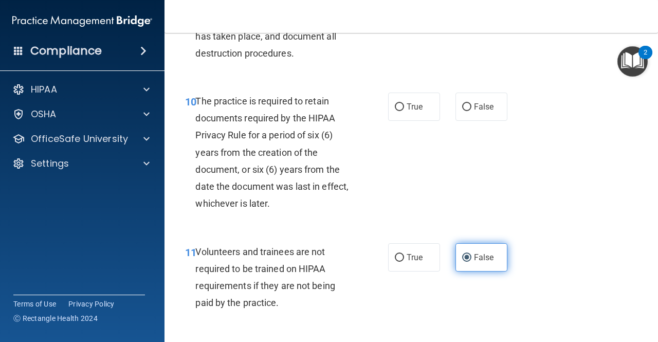
scroll to position [1120, 0]
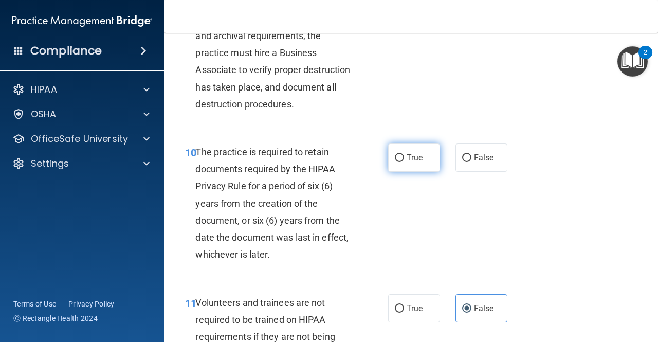
click at [424, 172] on label "True" at bounding box center [414, 157] width 52 height 28
click at [404, 162] on input "True" at bounding box center [399, 158] width 9 height 8
radio input "true"
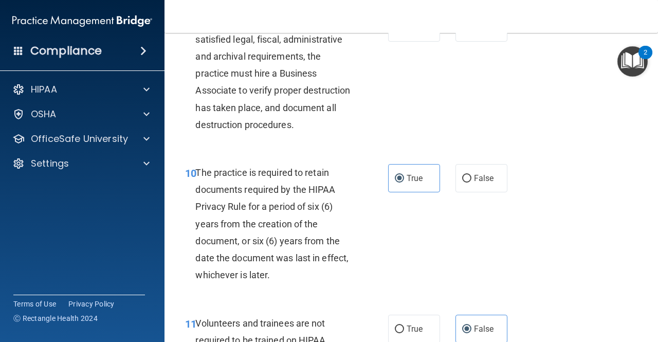
scroll to position [1068, 0]
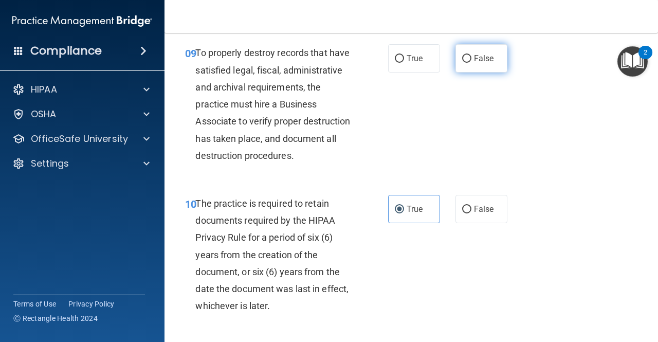
click at [471, 72] on label "False" at bounding box center [481, 58] width 52 height 28
click at [471, 63] on input "False" at bounding box center [466, 59] width 9 height 8
radio input "true"
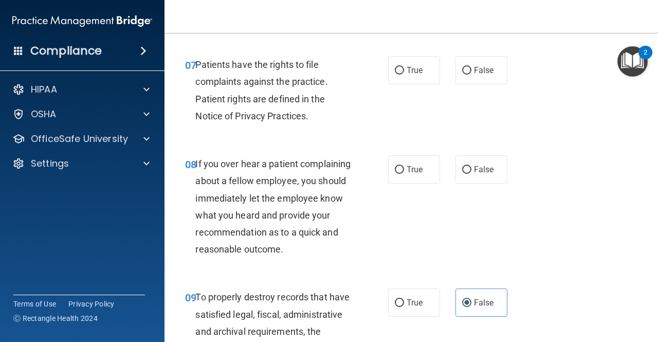
scroll to position [812, 0]
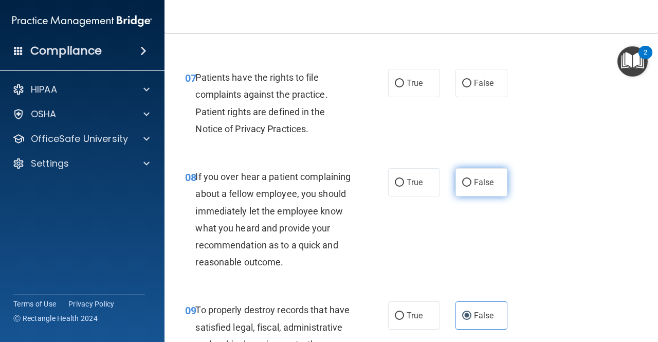
click at [467, 187] on label "False" at bounding box center [481, 182] width 52 height 28
click at [467, 186] on input "False" at bounding box center [466, 183] width 9 height 8
radio input "true"
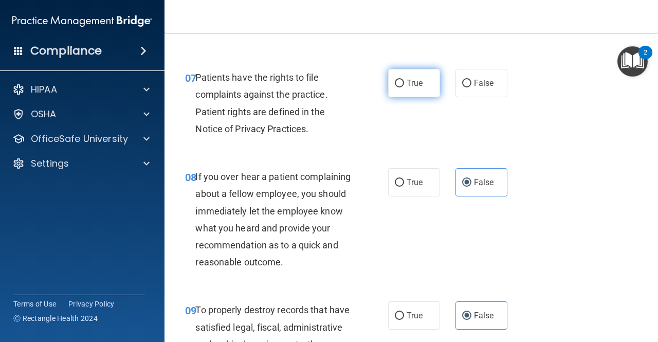
click at [428, 88] on label "True" at bounding box center [414, 83] width 52 height 28
click at [404, 87] on input "True" at bounding box center [399, 84] width 9 height 8
radio input "true"
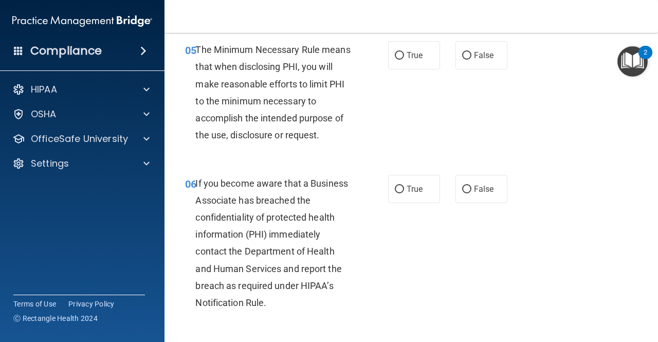
scroll to position [555, 0]
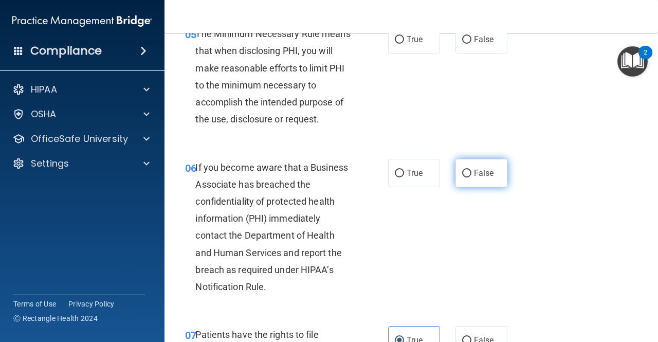
click at [474, 173] on span "False" at bounding box center [484, 173] width 20 height 10
click at [471, 173] on input "False" at bounding box center [466, 174] width 9 height 8
radio input "true"
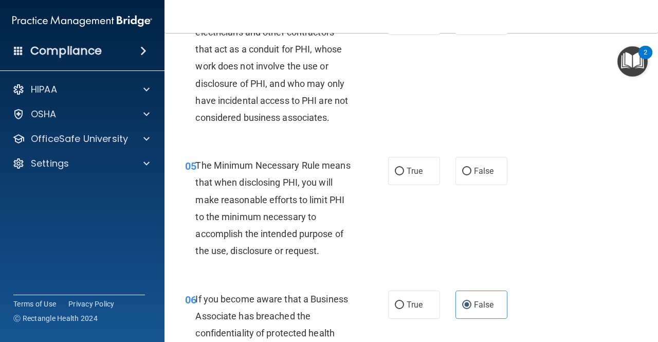
scroll to position [401, 0]
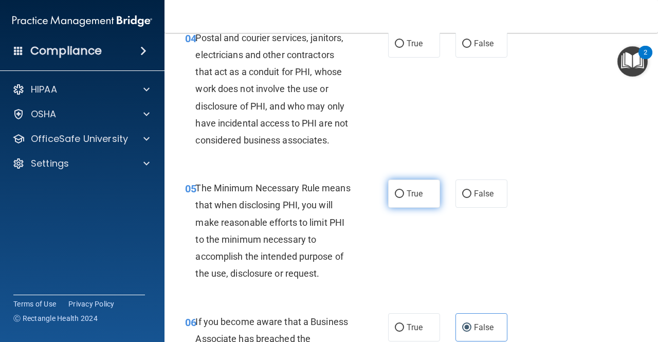
click at [390, 202] on label "True" at bounding box center [414, 193] width 52 height 28
click at [395, 198] on input "True" at bounding box center [399, 194] width 9 height 8
radio input "true"
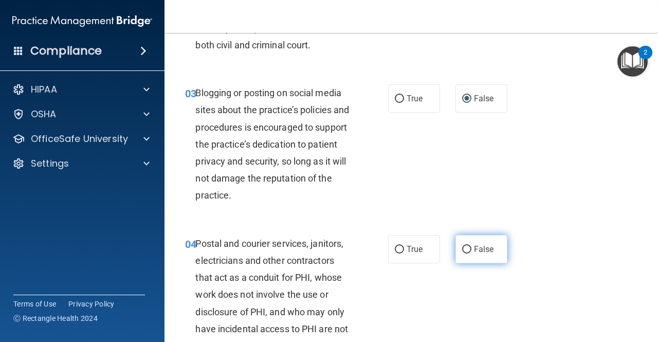
scroll to position [247, 0]
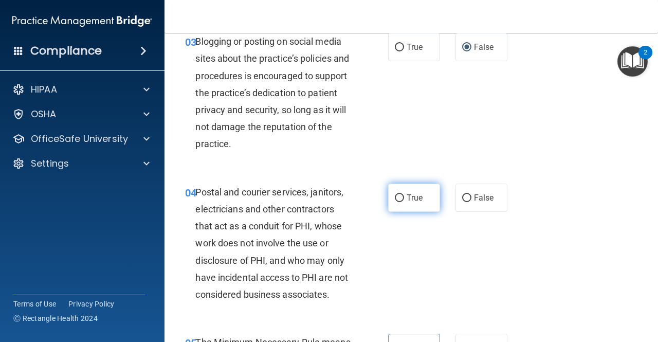
drag, startPoint x: 399, startPoint y: 191, endPoint x: 416, endPoint y: 186, distance: 16.9
click at [400, 191] on label "True" at bounding box center [414, 197] width 52 height 28
click at [400, 194] on input "True" at bounding box center [399, 198] width 9 height 8
radio input "true"
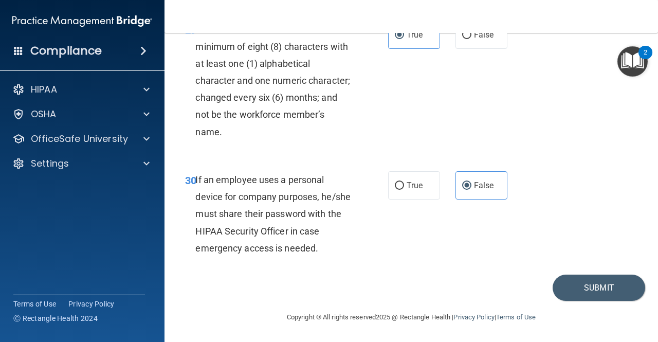
scroll to position [3329, 0]
click at [602, 292] on button "Submit" at bounding box center [598, 287] width 92 height 26
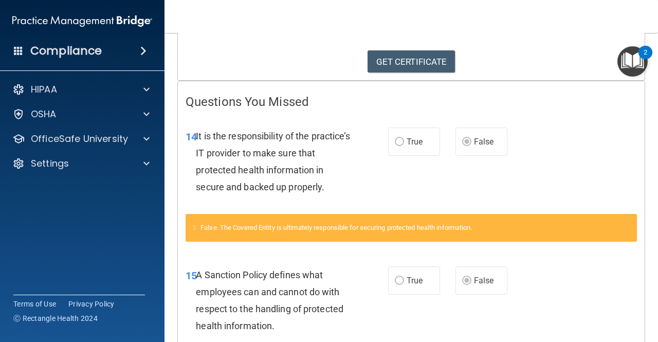
scroll to position [154, 0]
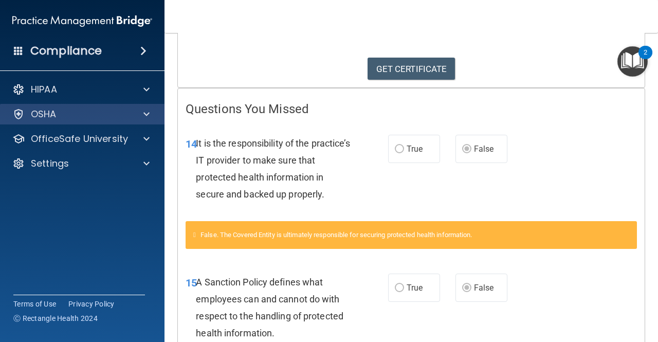
click at [91, 122] on div "OSHA" at bounding box center [82, 114] width 165 height 21
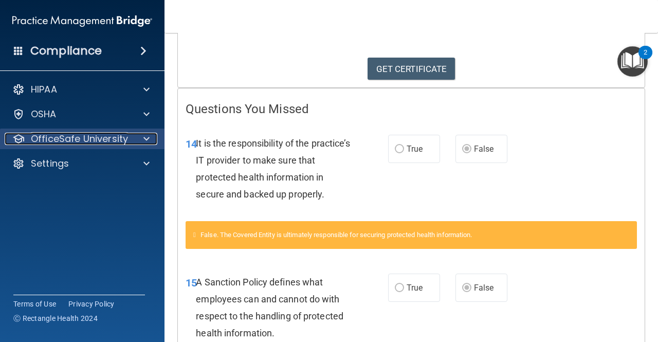
click at [112, 140] on p "OfficeSafe University" at bounding box center [79, 139] width 97 height 12
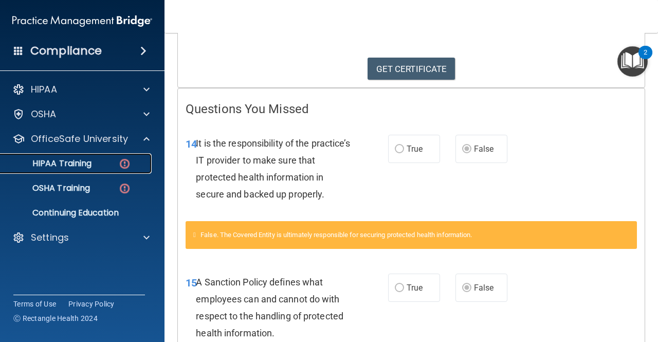
click at [107, 161] on div "HIPAA Training" at bounding box center [77, 163] width 140 height 10
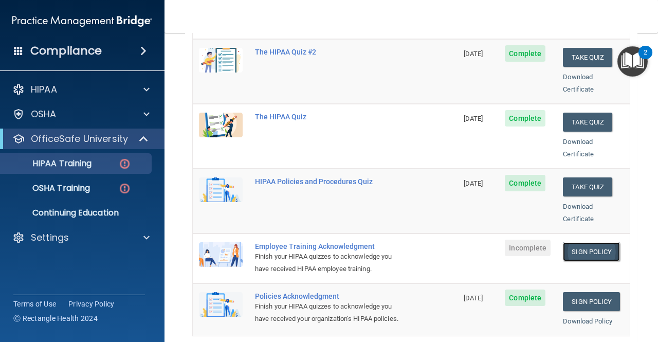
click at [588, 242] on link "Sign Policy" at bounding box center [590, 251] width 57 height 19
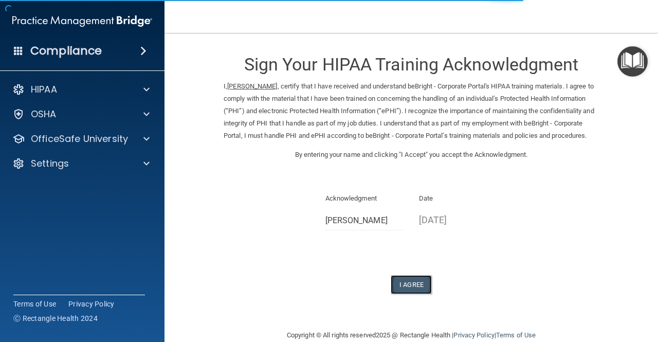
click at [415, 292] on button "I Agree" at bounding box center [410, 284] width 41 height 19
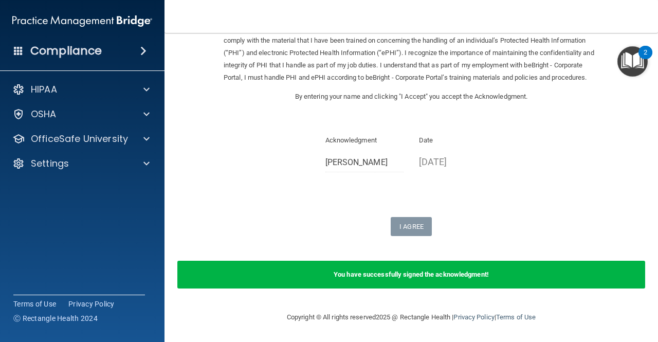
scroll to position [70, 0]
click at [404, 236] on form "Sign Your HIPAA Training Acknowledgment I, Alexxes Toomer , certify that I have…" at bounding box center [411, 142] width 452 height 315
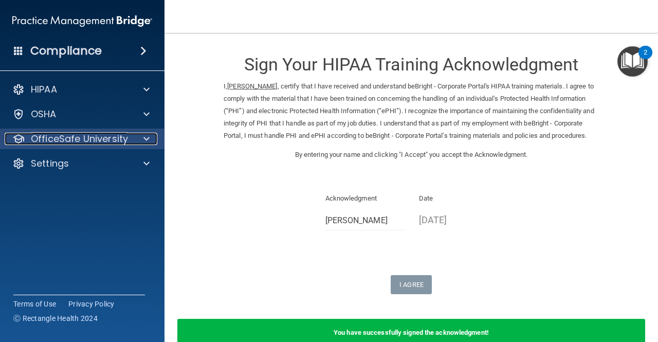
click at [103, 135] on p "OfficeSafe University" at bounding box center [79, 139] width 97 height 12
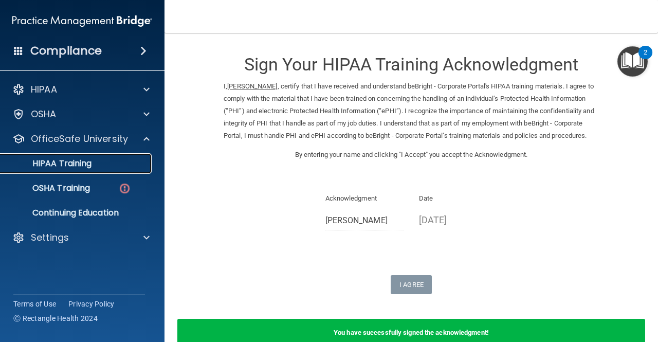
click at [89, 166] on p "HIPAA Training" at bounding box center [49, 163] width 85 height 10
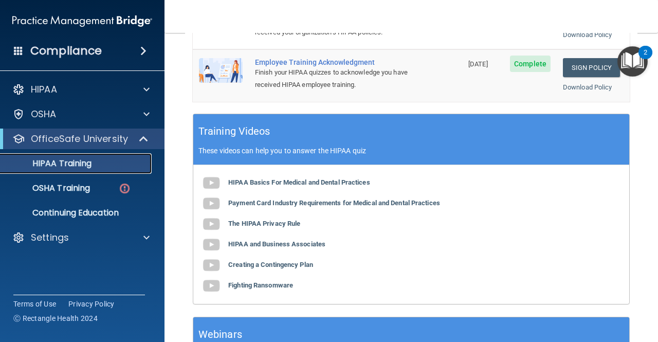
scroll to position [462, 0]
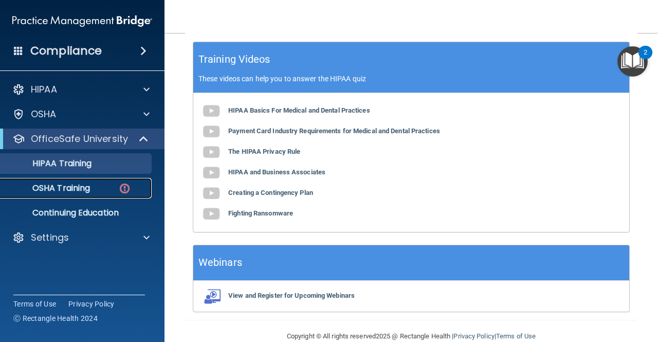
click at [43, 188] on p "OSHA Training" at bounding box center [48, 188] width 83 height 10
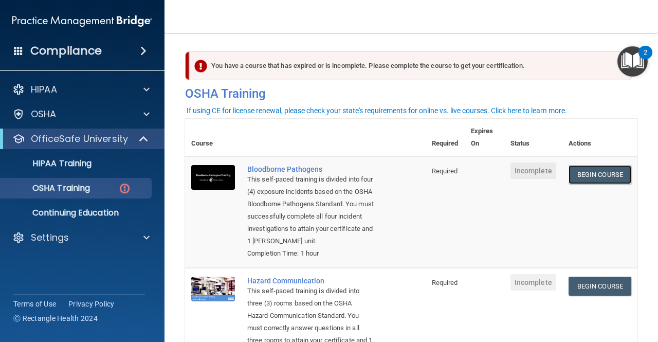
click at [594, 167] on link "Begin Course" at bounding box center [599, 174] width 63 height 19
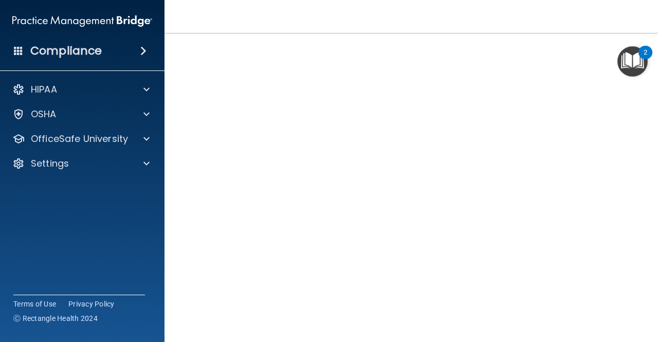
scroll to position [9, 0]
click at [82, 124] on div "HIPAA Documents and Policies Report an Incident Business Associates Emergency P…" at bounding box center [82, 128] width 165 height 107
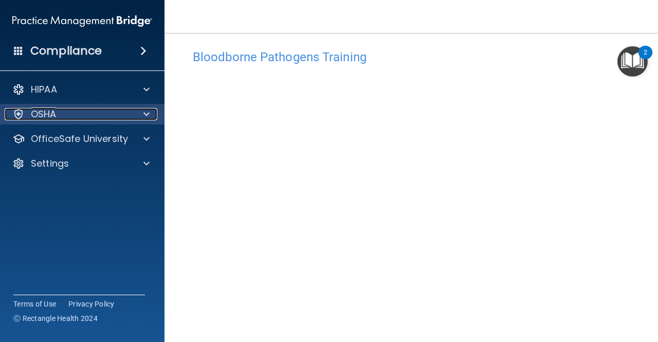
click at [93, 117] on div "OSHA" at bounding box center [68, 114] width 127 height 12
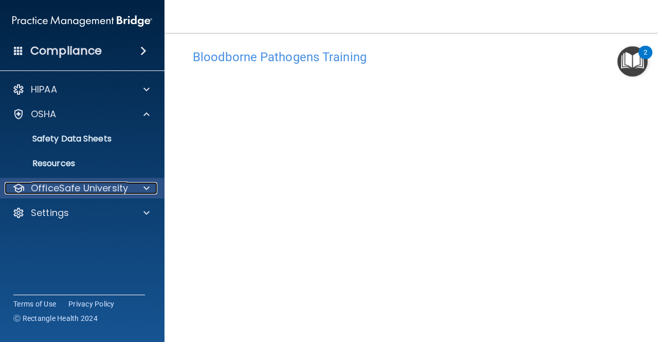
click at [85, 188] on p "OfficeSafe University" at bounding box center [79, 188] width 97 height 12
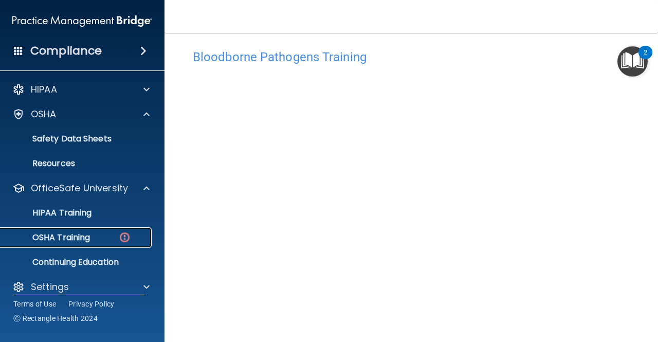
click at [93, 231] on link "OSHA Training" at bounding box center [71, 237] width 162 height 21
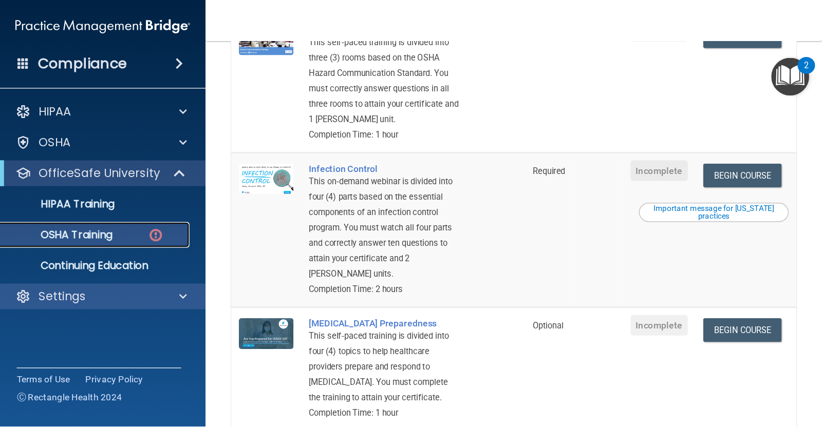
scroll to position [103, 0]
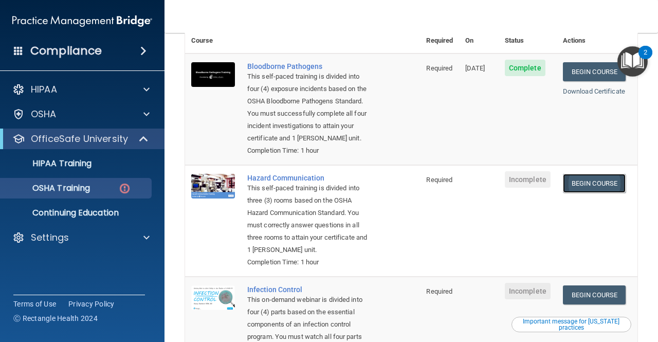
click at [580, 181] on link "Begin Course" at bounding box center [593, 183] width 63 height 19
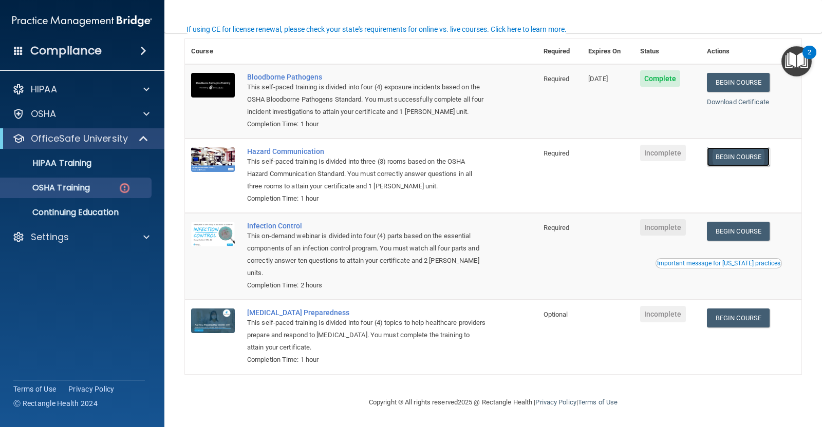
scroll to position [81, 0]
click at [657, 154] on link "Begin Course" at bounding box center [738, 156] width 63 height 19
click at [657, 148] on link "Begin Course" at bounding box center [738, 156] width 63 height 19
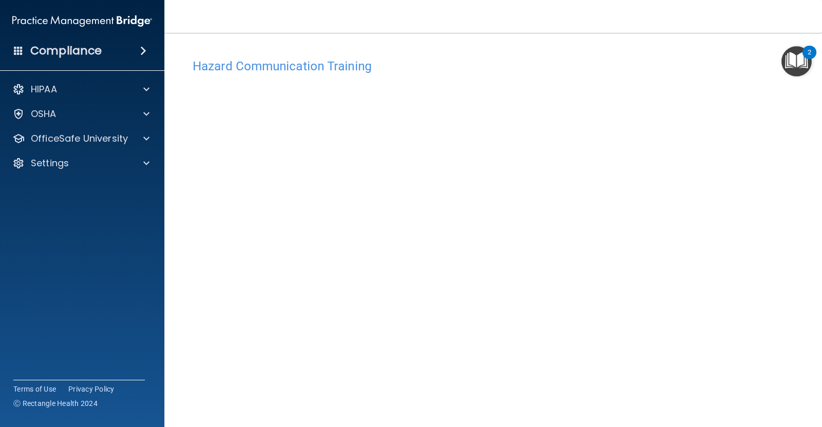
drag, startPoint x: 301, startPoint y: 58, endPoint x: 387, endPoint y: 77, distance: 88.4
click at [303, 60] on div "Hazard Communication Training" at bounding box center [493, 65] width 616 height 25
click at [110, 118] on div "OSHA" at bounding box center [68, 114] width 127 height 12
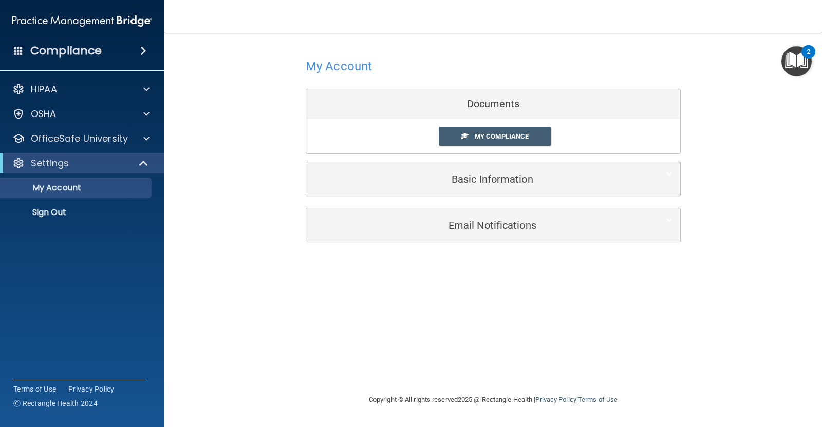
click at [504, 126] on div "My Compliance My Compliance My BAA" at bounding box center [493, 136] width 374 height 34
click at [502, 133] on span "My Compliance" at bounding box center [502, 137] width 54 height 8
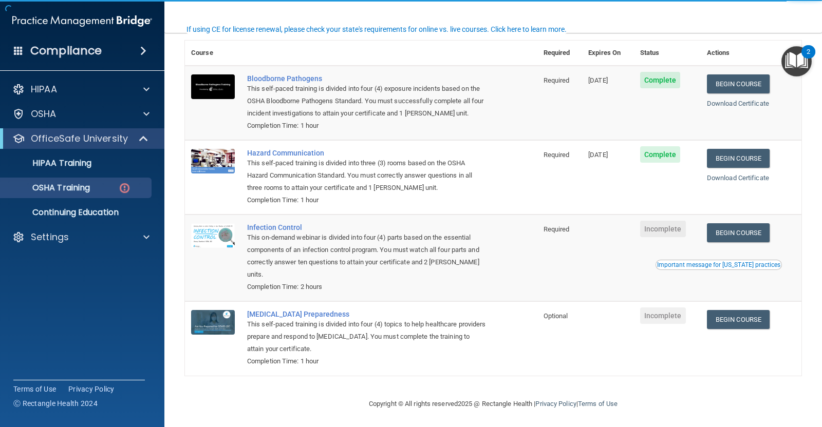
scroll to position [81, 0]
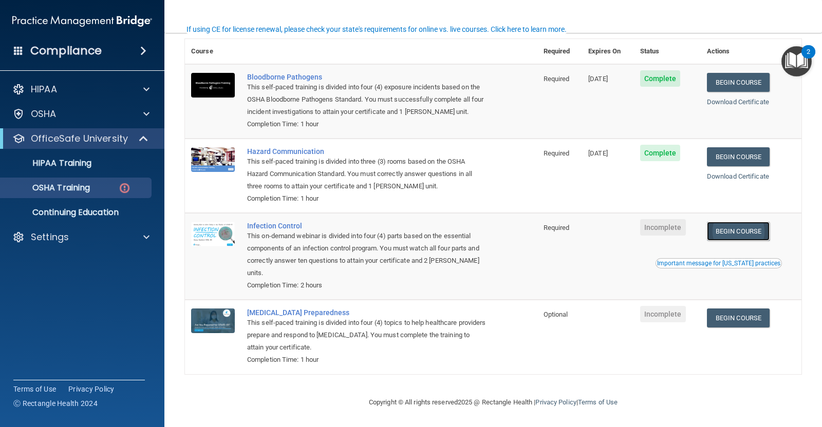
click at [734, 227] on link "Begin Course" at bounding box center [738, 231] width 63 height 19
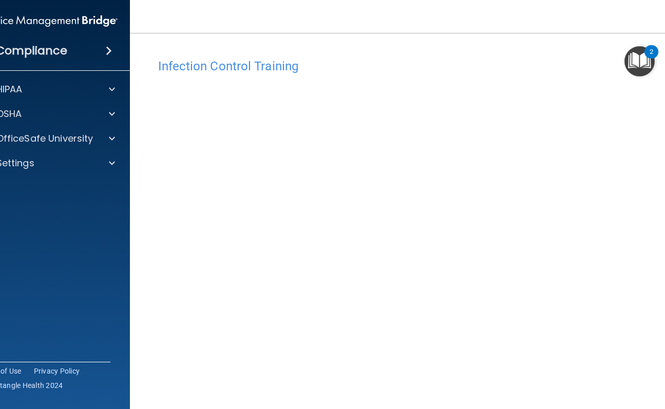
click at [664, 11] on nav "Toggle navigation [PERSON_NAME] [EMAIL_ADDRESS][PERSON_NAME][DOMAIN_NAME] Manag…" at bounding box center [415, 16] width 570 height 33
click at [665, 12] on html "Compliance HIPAA Documents and Policies Report an Incident Business Associates …" at bounding box center [332, 204] width 665 height 409
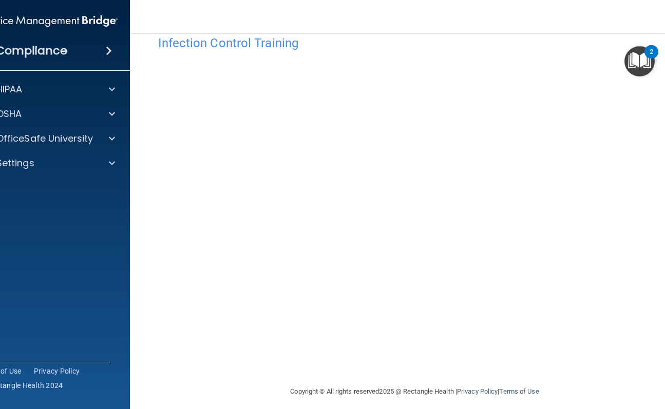
scroll to position [30, 0]
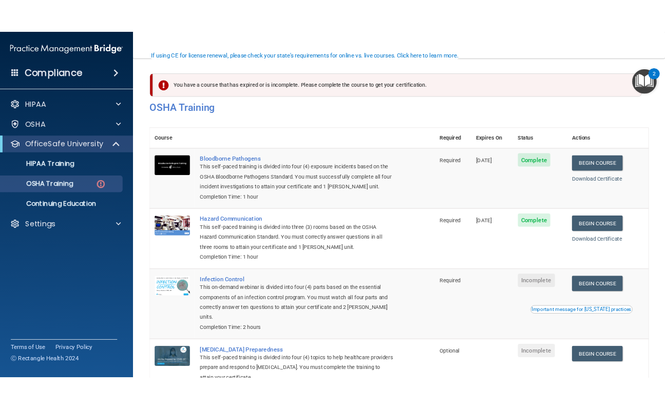
scroll to position [81, 0]
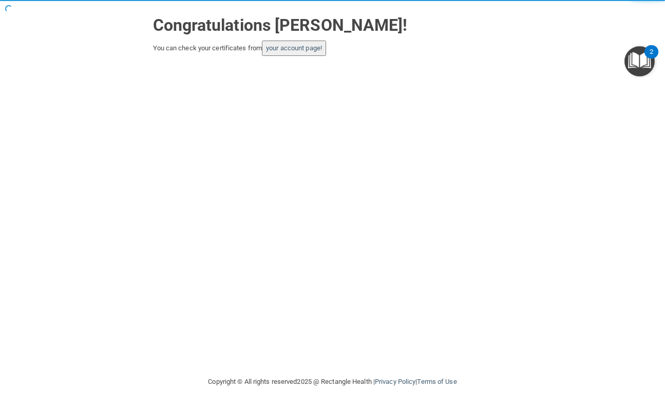
click at [275, 53] on button "your account page!" at bounding box center [294, 48] width 64 height 15
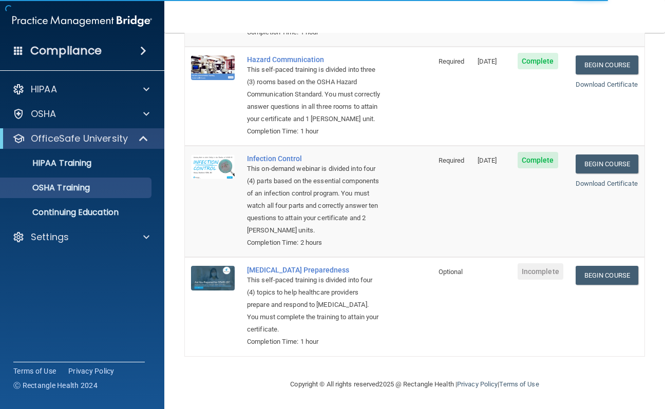
scroll to position [217, 0]
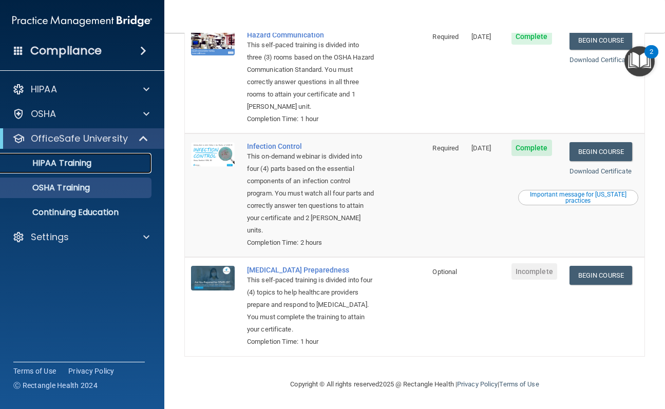
click at [60, 165] on p "HIPAA Training" at bounding box center [49, 163] width 85 height 10
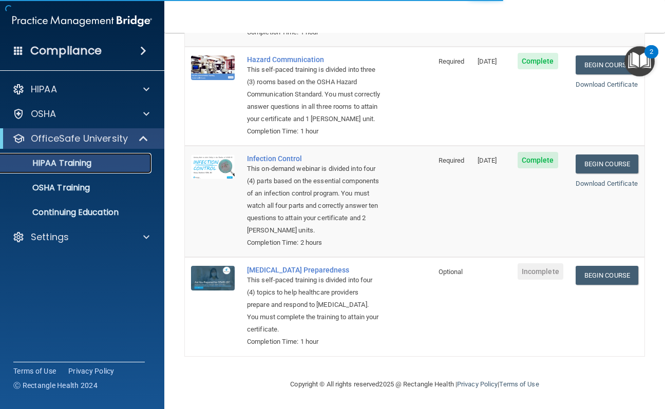
scroll to position [408, 0]
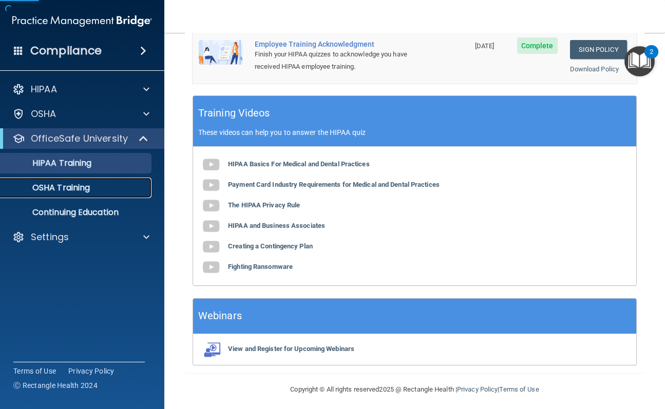
click at [59, 187] on p "OSHA Training" at bounding box center [48, 188] width 83 height 10
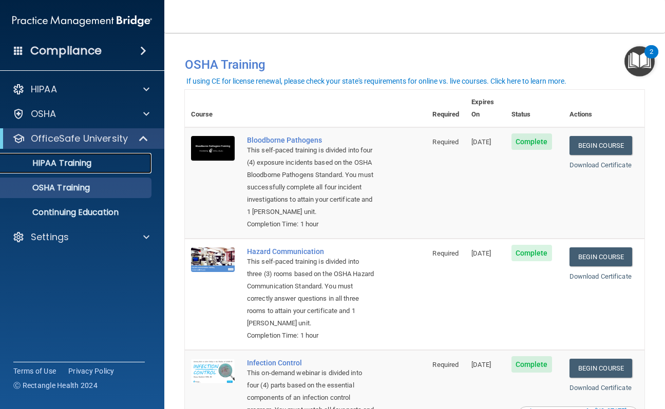
drag, startPoint x: 47, startPoint y: 163, endPoint x: 68, endPoint y: 57, distance: 108.0
click at [47, 162] on p "HIPAA Training" at bounding box center [49, 163] width 85 height 10
